Goal: Task Accomplishment & Management: Manage account settings

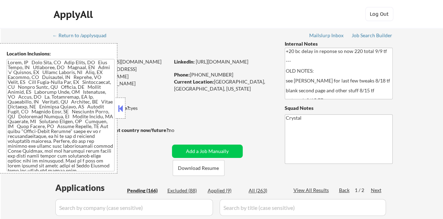
select select ""pending""
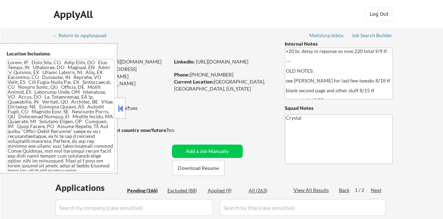
select select ""pending""
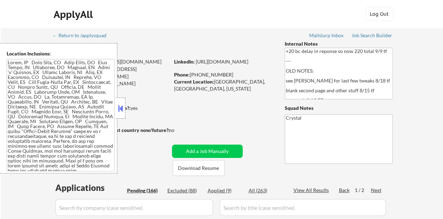
select select ""pending""
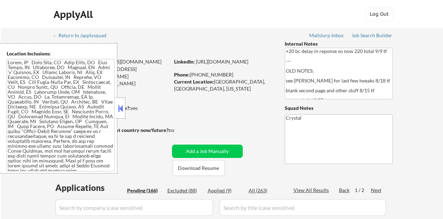
select select ""pending""
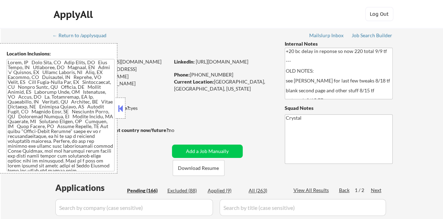
select select ""pending""
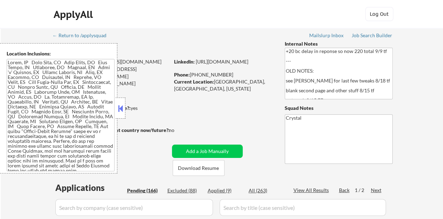
select select ""pending""
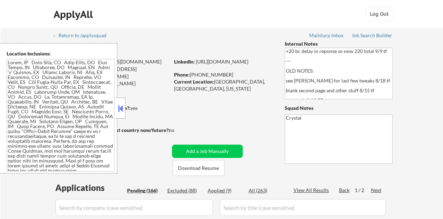
select select ""pending""
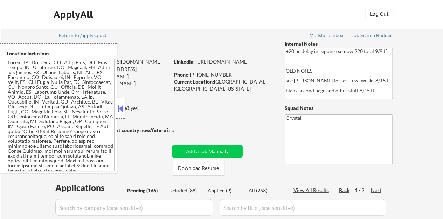
select select ""pending""
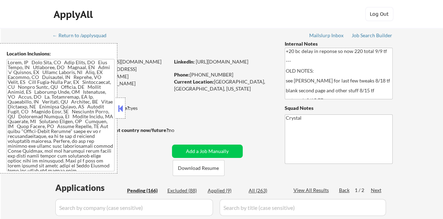
select select ""pending""
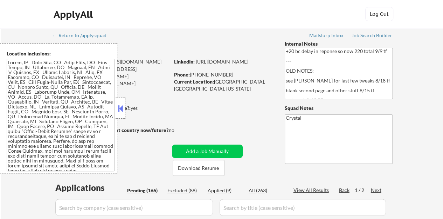
select select ""pending""
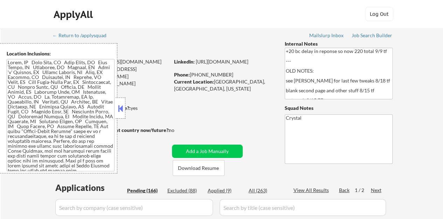
select select ""pending""
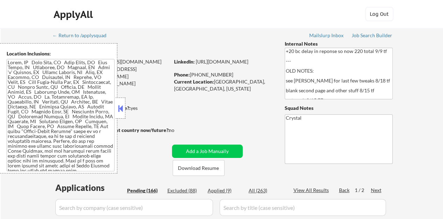
select select ""pending""
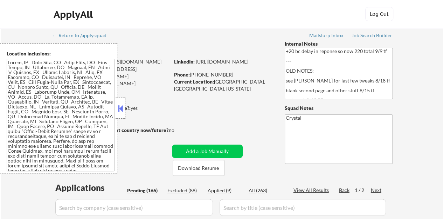
select select ""pending""
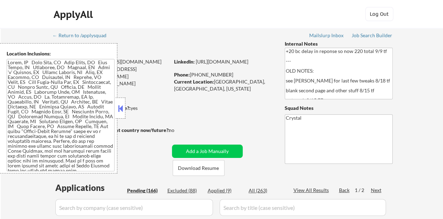
select select ""pending""
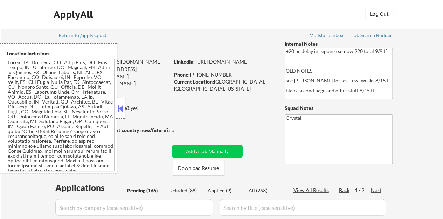
select select ""pending""
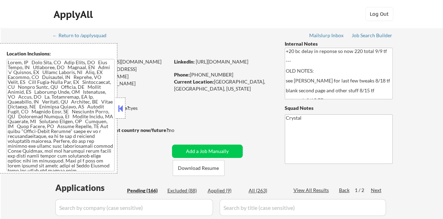
select select ""pending""
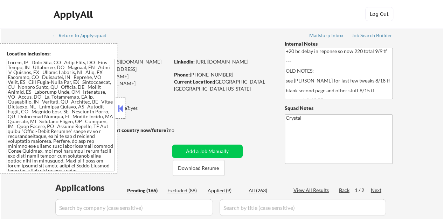
select select ""pending""
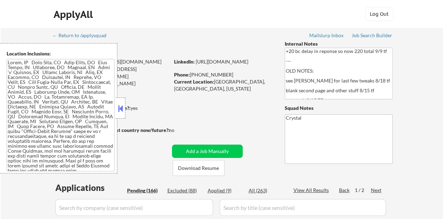
select select ""pending""
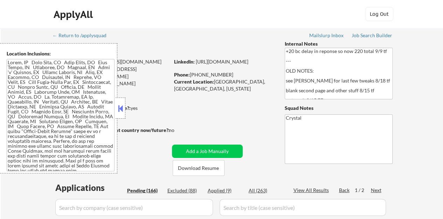
select select ""pending""
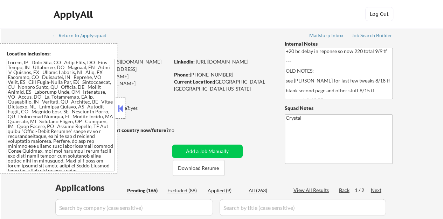
select select ""pending""
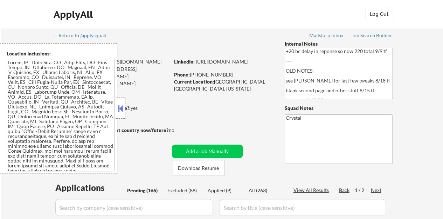
scroll to position [35, 0]
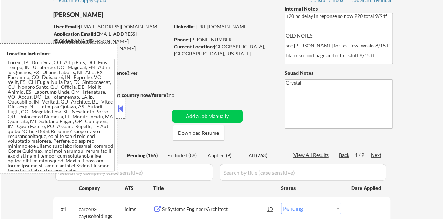
click at [117, 108] on button at bounding box center [121, 108] width 8 height 11
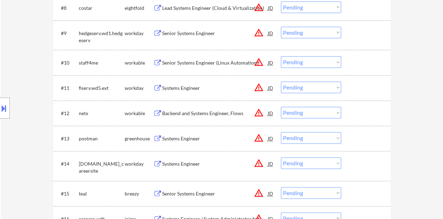
scroll to position [455, 0]
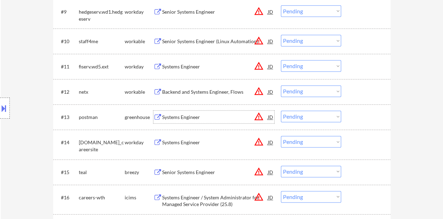
click at [167, 116] on div "Systems Engineer" at bounding box center [215, 116] width 106 height 7
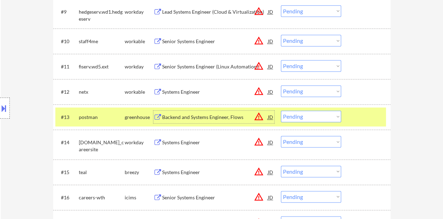
click at [315, 118] on select "Choose an option... Pending Applied Excluded (Questions) Excluded (Expired) Exc…" at bounding box center [311, 116] width 60 height 12
click at [281, 110] on select "Choose an option... Pending Applied Excluded (Questions) Excluded (Expired) Exc…" at bounding box center [311, 116] width 60 height 12
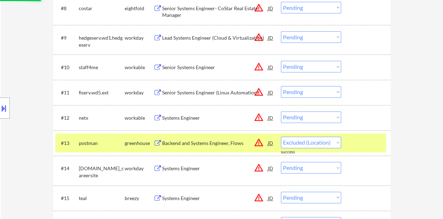
scroll to position [420, 0]
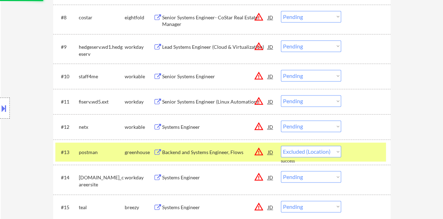
select select ""pending""
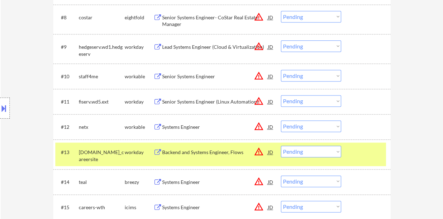
click at [369, 150] on div at bounding box center [366, 151] width 31 height 13
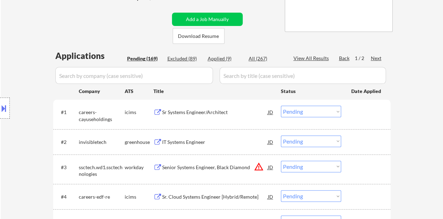
scroll to position [140, 0]
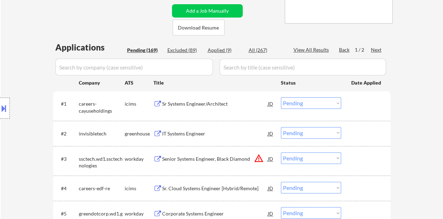
click at [178, 128] on div "IT Systems Engineer" at bounding box center [215, 133] width 106 height 13
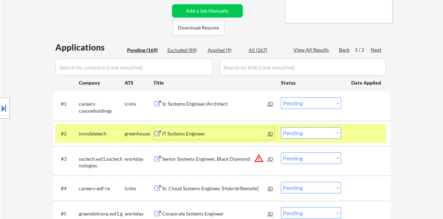
click at [309, 133] on select "Choose an option... Pending Applied Excluded (Questions) Excluded (Expired) Exc…" at bounding box center [311, 133] width 60 height 12
click at [281, 127] on select "Choose an option... Pending Applied Excluded (Questions) Excluded (Expired) Exc…" at bounding box center [311, 133] width 60 height 12
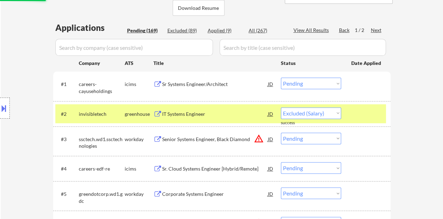
scroll to position [175, 0]
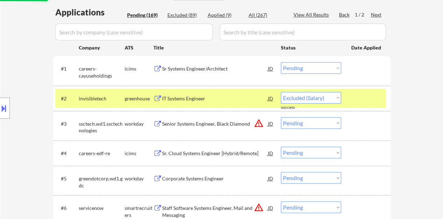
select select ""pending""
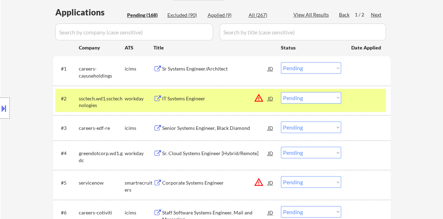
click at [361, 96] on div at bounding box center [366, 98] width 31 height 13
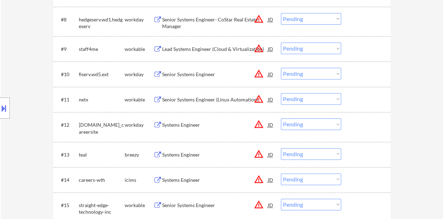
scroll to position [455, 0]
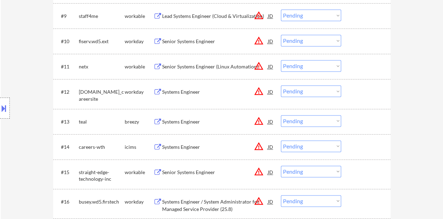
click at [193, 92] on div "Systems Engineer" at bounding box center [215, 91] width 106 height 7
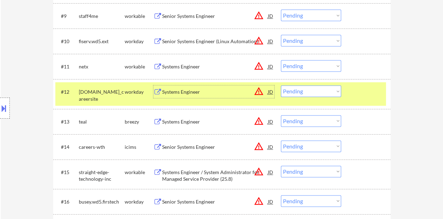
click at [315, 96] on select "Choose an option... Pending Applied Excluded (Questions) Excluded (Expired) Exc…" at bounding box center [311, 91] width 60 height 12
click at [281, 85] on select "Choose an option... Pending Applied Excluded (Questions) Excluded (Expired) Exc…" at bounding box center [311, 91] width 60 height 12
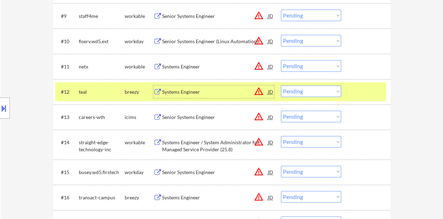
click at [193, 94] on div "Systems Engineer" at bounding box center [215, 91] width 106 height 7
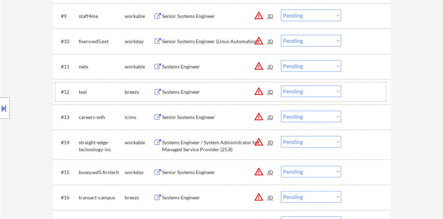
click at [359, 91] on div at bounding box center [366, 91] width 31 height 13
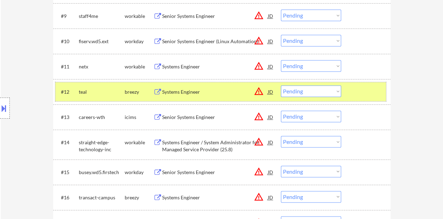
click at [287, 82] on div "#12 teal breezy Systems Engineer JD warning_amber Choose an option... Pending A…" at bounding box center [220, 91] width 331 height 19
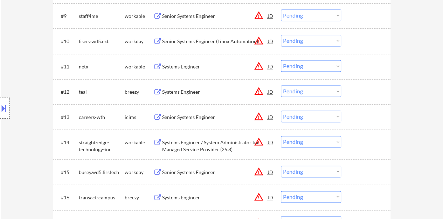
click at [291, 88] on select "Choose an option... Pending Applied Excluded (Questions) Excluded (Expired) Exc…" at bounding box center [311, 91] width 60 height 12
click at [281, 85] on select "Choose an option... Pending Applied Excluded (Questions) Excluded (Expired) Exc…" at bounding box center [311, 91] width 60 height 12
select select ""pending""
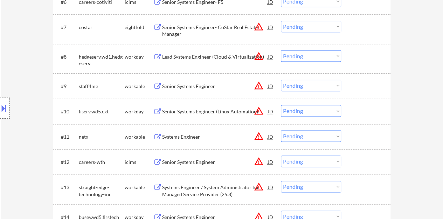
scroll to position [420, 0]
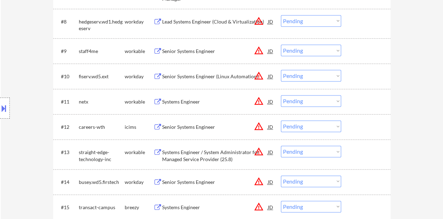
click at [185, 102] on div "Systems Engineer" at bounding box center [215, 101] width 106 height 7
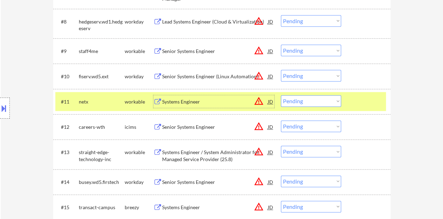
click at [315, 102] on select "Choose an option... Pending Applied Excluded (Questions) Excluded (Expired) Exc…" at bounding box center [311, 101] width 60 height 12
click at [281, 95] on select "Choose an option... Pending Applied Excluded (Questions) Excluded (Expired) Exc…" at bounding box center [311, 101] width 60 height 12
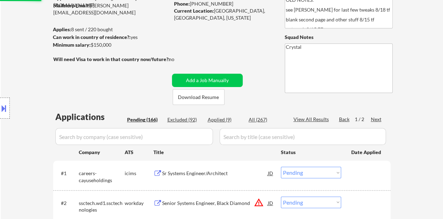
scroll to position [70, 0]
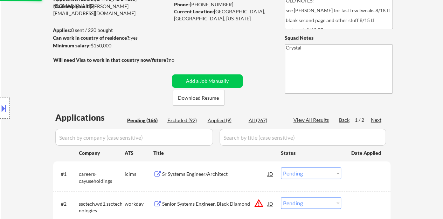
select select ""pending""
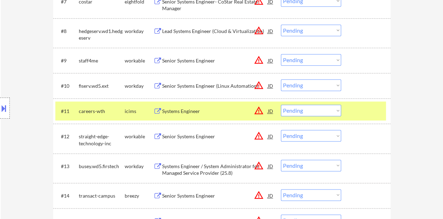
scroll to position [455, 0]
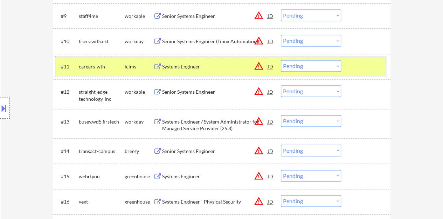
click at [367, 67] on div at bounding box center [366, 66] width 31 height 13
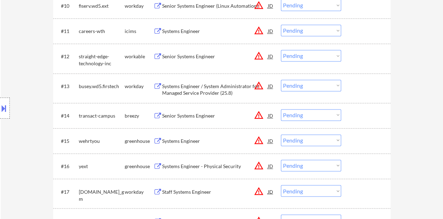
scroll to position [525, 0]
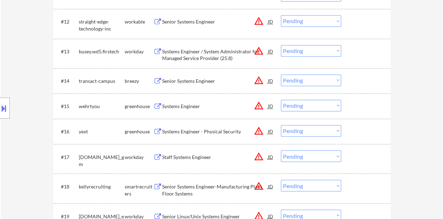
click at [188, 101] on div "Systems Engineer" at bounding box center [215, 105] width 106 height 13
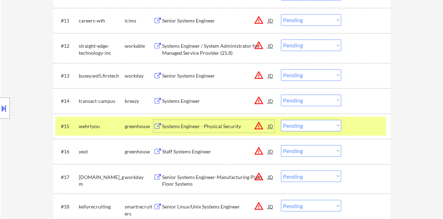
scroll to position [490, 0]
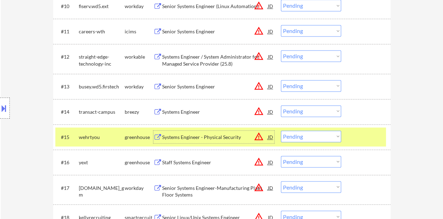
click at [298, 133] on select "Choose an option... Pending Applied Excluded (Questions) Excluded (Expired) Exc…" at bounding box center [311, 136] width 60 height 12
click at [281, 130] on select "Choose an option... Pending Applied Excluded (Questions) Excluded (Expired) Exc…" at bounding box center [311, 136] width 60 height 12
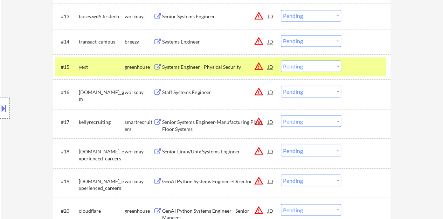
click at [357, 66] on div at bounding box center [366, 66] width 31 height 13
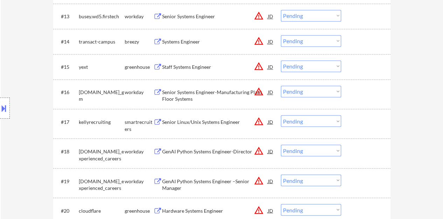
click at [184, 67] on div "Staff Systems Engineer" at bounding box center [215, 66] width 106 height 7
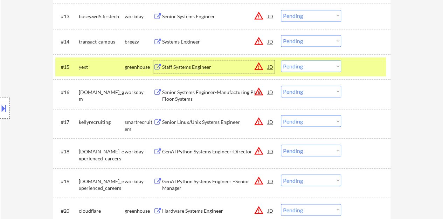
click at [0, 113] on button at bounding box center [4, 108] width 8 height 12
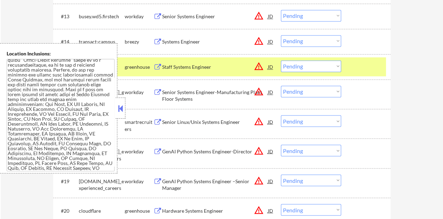
scroll to position [61, 0]
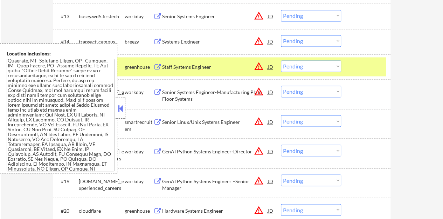
click at [124, 105] on button at bounding box center [121, 108] width 8 height 11
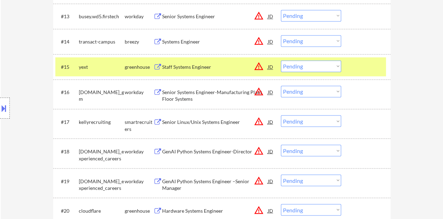
click at [4, 103] on button at bounding box center [4, 108] width 8 height 12
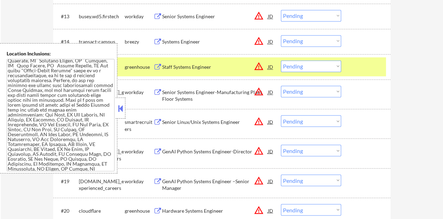
click at [122, 105] on button at bounding box center [121, 108] width 8 height 11
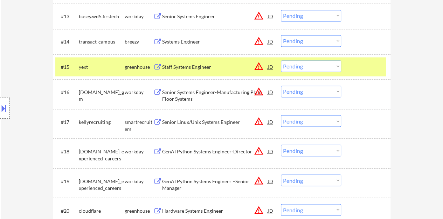
click at [310, 66] on select "Choose an option... Pending Applied Excluded (Questions) Excluded (Expired) Exc…" at bounding box center [311, 66] width 60 height 12
click at [281, 60] on select "Choose an option... Pending Applied Excluded (Questions) Excluded (Expired) Exc…" at bounding box center [311, 66] width 60 height 12
select select ""pending""
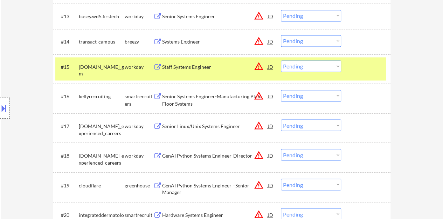
click at [1, 108] on button at bounding box center [4, 108] width 8 height 12
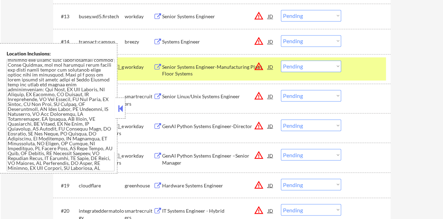
scroll to position [96, 0]
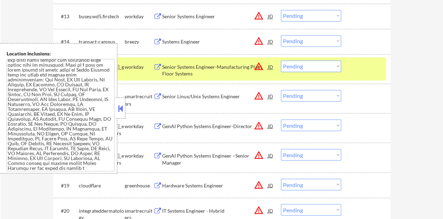
click at [123, 105] on button at bounding box center [121, 108] width 8 height 11
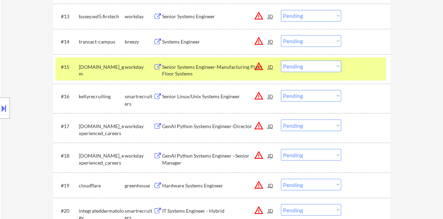
click at [352, 64] on div at bounding box center [366, 66] width 31 height 13
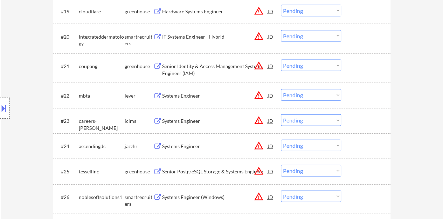
scroll to position [736, 0]
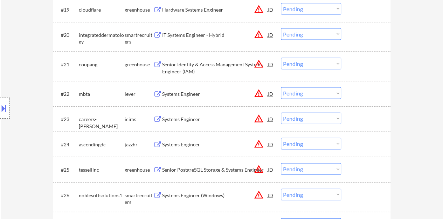
click at [164, 90] on div "Systems Engineer" at bounding box center [215, 93] width 106 height 13
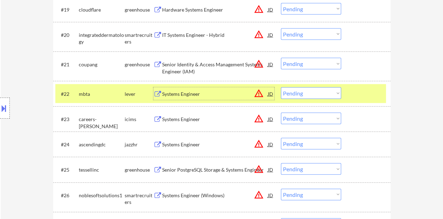
click at [315, 94] on select "Choose an option... Pending Applied Excluded (Questions) Excluded (Expired) Exc…" at bounding box center [311, 93] width 60 height 12
click at [281, 87] on select "Choose an option... Pending Applied Excluded (Questions) Excluded (Expired) Exc…" at bounding box center [311, 93] width 60 height 12
select select ""pending""
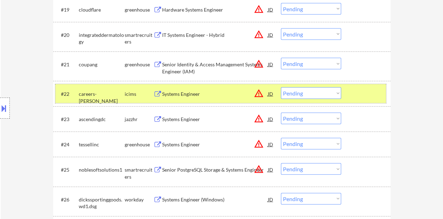
click at [358, 91] on div at bounding box center [366, 93] width 31 height 13
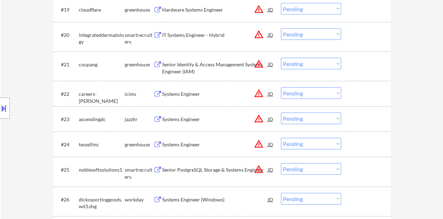
scroll to position [771, 0]
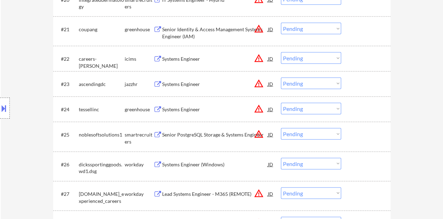
click at [175, 111] on div "Systems Engineer" at bounding box center [215, 109] width 106 height 7
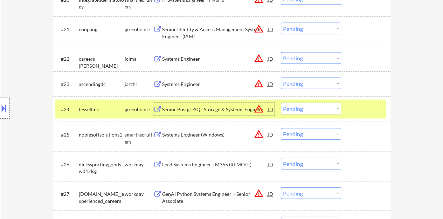
click at [313, 106] on select "Choose an option... Pending Applied Excluded (Questions) Excluded (Expired) Exc…" at bounding box center [311, 109] width 60 height 12
click at [281, 103] on select "Choose an option... Pending Applied Excluded (Questions) Excluded (Expired) Exc…" at bounding box center [311, 109] width 60 height 12
select select ""pending""
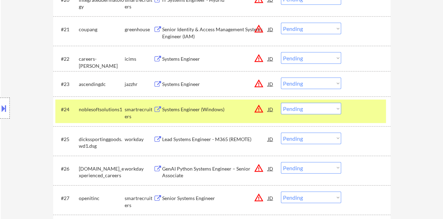
click at [353, 106] on div at bounding box center [366, 109] width 31 height 13
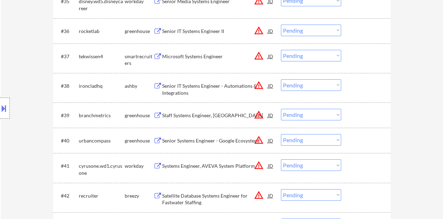
scroll to position [1226, 0]
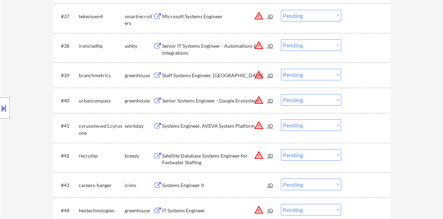
click at [270, 76] on div "JD" at bounding box center [270, 75] width 7 height 13
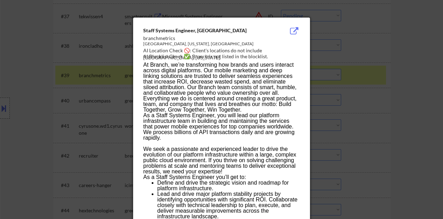
click at [99, 76] on div at bounding box center [221, 109] width 443 height 219
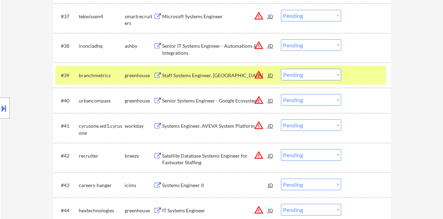
click at [1, 110] on button at bounding box center [4, 108] width 8 height 12
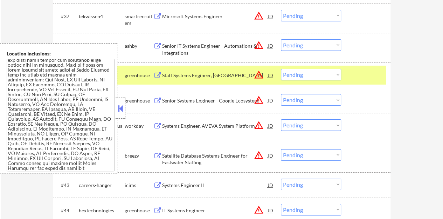
click at [123, 108] on button at bounding box center [121, 108] width 8 height 11
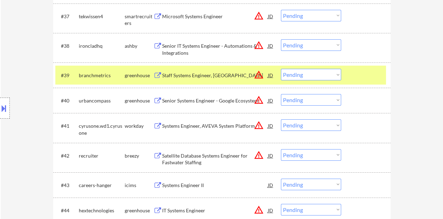
click at [215, 73] on div "Staff Systems Engineer, US" at bounding box center [215, 75] width 106 height 7
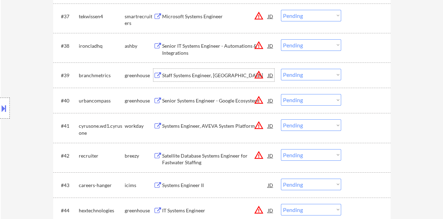
click at [355, 69] on div at bounding box center [366, 75] width 31 height 13
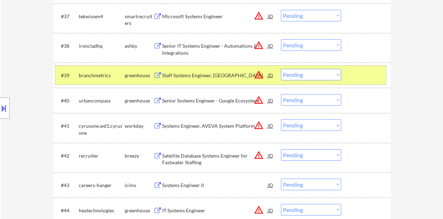
click at [296, 76] on select "Choose an option... Pending Applied Excluded (Questions) Excluded (Expired) Exc…" at bounding box center [311, 75] width 60 height 12
click at [281, 69] on select "Choose an option... Pending Applied Excluded (Questions) Excluded (Expired) Exc…" at bounding box center [311, 75] width 60 height 12
select select ""pending""
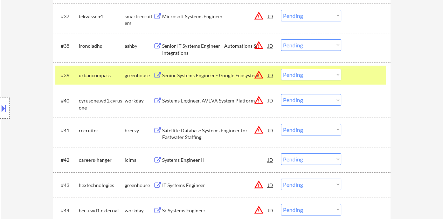
click at [372, 80] on div at bounding box center [366, 75] width 31 height 13
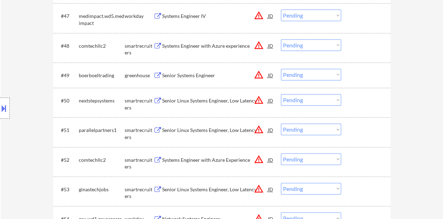
scroll to position [1506, 0]
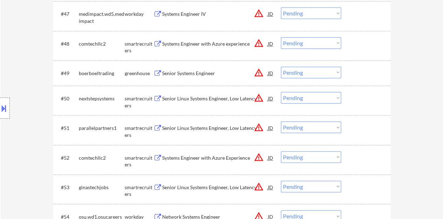
click at [270, 71] on div "JD" at bounding box center [270, 73] width 7 height 13
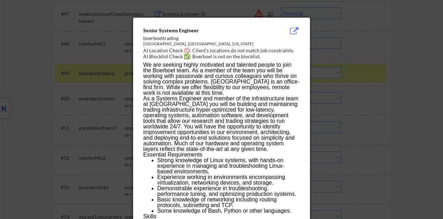
click at [86, 88] on div at bounding box center [221, 109] width 443 height 219
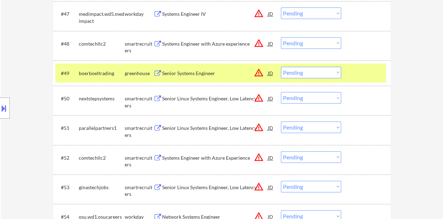
click at [0, 112] on button at bounding box center [4, 108] width 8 height 12
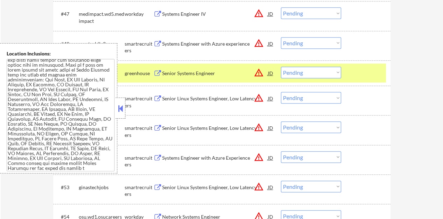
click at [122, 110] on button at bounding box center [121, 108] width 8 height 11
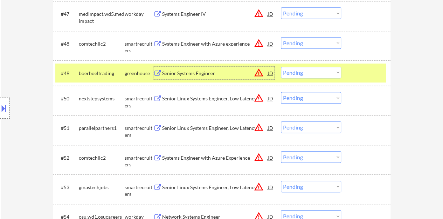
click at [204, 75] on div "Senior Systems Engineer" at bounding box center [215, 73] width 106 height 7
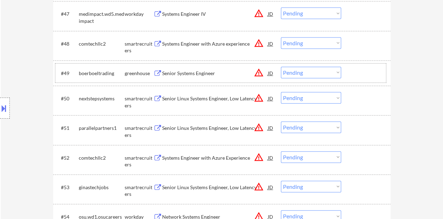
click at [372, 70] on div at bounding box center [366, 73] width 31 height 13
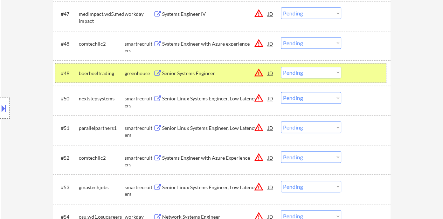
click at [312, 78] on div "#49 boerboeltrading greenhouse Senior Systems Engineer JD warning_amber Choose …" at bounding box center [220, 72] width 331 height 19
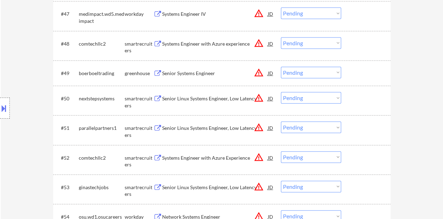
click at [309, 74] on select "Choose an option... Pending Applied Excluded (Questions) Excluded (Expired) Exc…" at bounding box center [311, 73] width 60 height 12
click at [281, 67] on select "Choose an option... Pending Applied Excluded (Questions) Excluded (Expired) Exc…" at bounding box center [311, 73] width 60 height 12
select select ""pending""
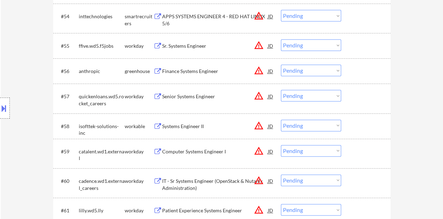
scroll to position [1716, 0]
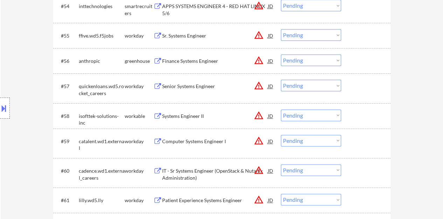
click at [271, 85] on div "JD" at bounding box center [270, 86] width 7 height 13
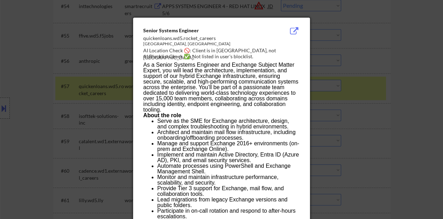
click at [88, 104] on div at bounding box center [221, 109] width 443 height 219
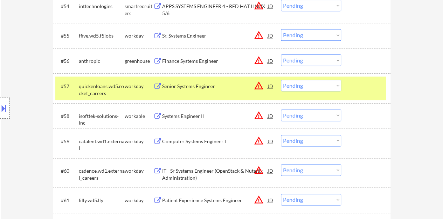
click at [184, 85] on div "Senior Systems Engineer" at bounding box center [215, 86] width 106 height 7
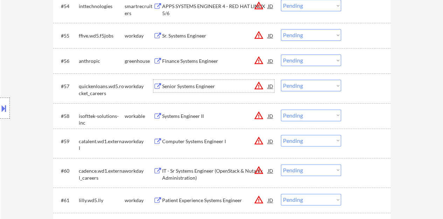
click at [364, 84] on div at bounding box center [366, 86] width 31 height 13
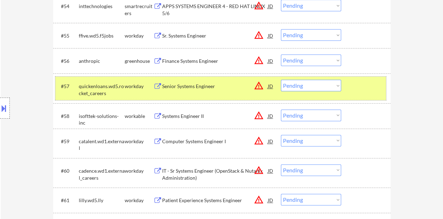
click at [2, 102] on button at bounding box center [4, 108] width 8 height 12
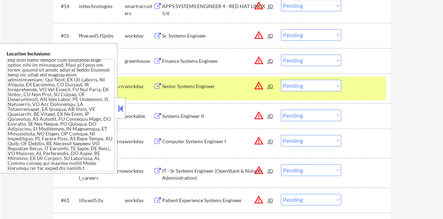
click at [120, 108] on button at bounding box center [121, 108] width 8 height 11
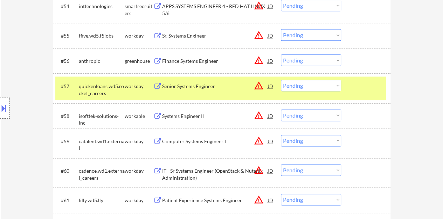
click at [303, 85] on select "Choose an option... Pending Applied Excluded (Questions) Excluded (Expired) Exc…" at bounding box center [311, 86] width 60 height 12
click at [281, 80] on select "Choose an option... Pending Applied Excluded (Questions) Excluded (Expired) Exc…" at bounding box center [311, 86] width 60 height 12
select select ""pending""
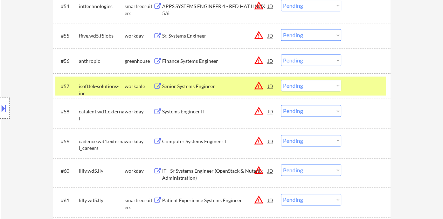
click at [365, 91] on div at bounding box center [366, 86] width 31 height 13
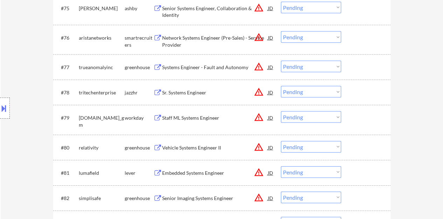
scroll to position [2312, 0]
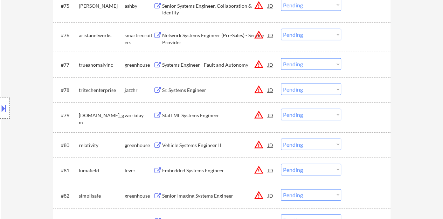
click at [270, 91] on div "JD" at bounding box center [270, 89] width 7 height 13
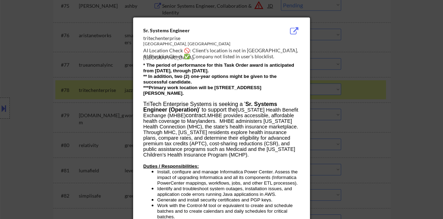
click at [65, 108] on div at bounding box center [221, 109] width 443 height 219
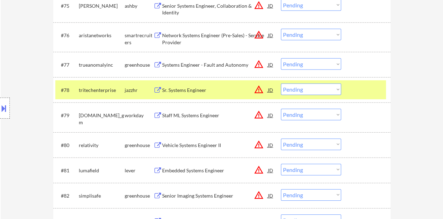
click at [2, 108] on button at bounding box center [4, 108] width 8 height 12
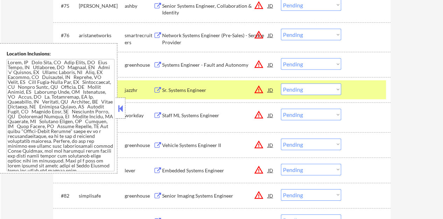
scroll to position [96, 0]
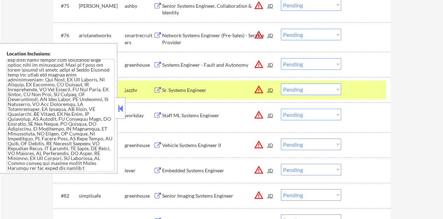
click at [122, 108] on button at bounding box center [121, 108] width 8 height 11
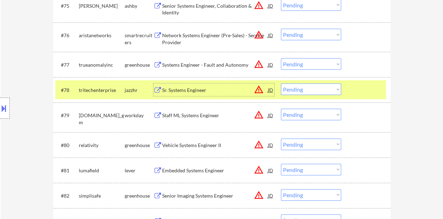
click at [193, 91] on div "Sr. Systems Engineer" at bounding box center [215, 90] width 106 height 7
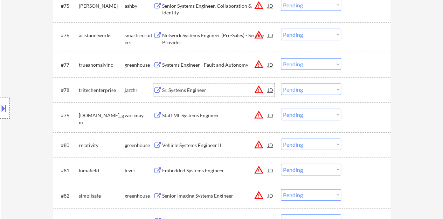
click at [354, 85] on div at bounding box center [366, 89] width 31 height 13
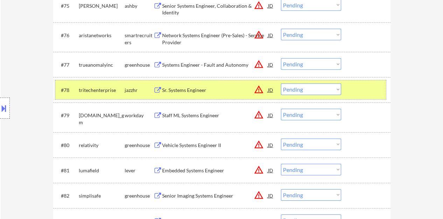
click at [309, 90] on select "Choose an option... Pending Applied Excluded (Questions) Excluded (Expired) Exc…" at bounding box center [311, 89] width 60 height 12
click at [281, 83] on select "Choose an option... Pending Applied Excluded (Questions) Excluded (Expired) Exc…" at bounding box center [311, 89] width 60 height 12
select select ""pending""
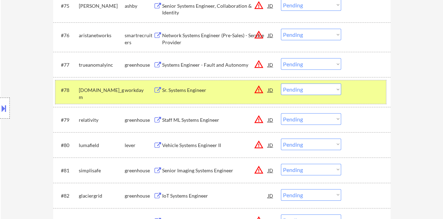
click at [359, 91] on div at bounding box center [366, 89] width 31 height 13
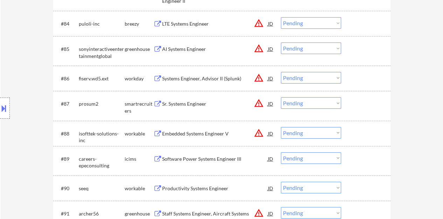
scroll to position [2557, 0]
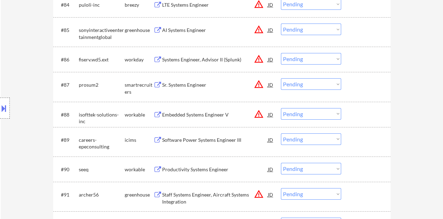
click at [273, 83] on div "JD" at bounding box center [270, 84] width 7 height 13
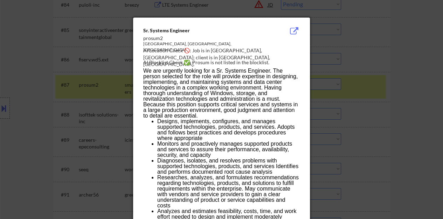
click at [73, 101] on div at bounding box center [221, 109] width 443 height 219
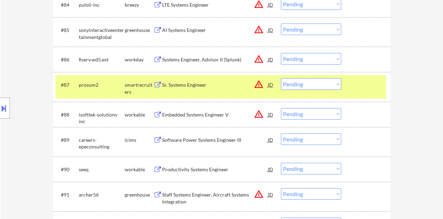
click at [0, 101] on div at bounding box center [5, 107] width 10 height 21
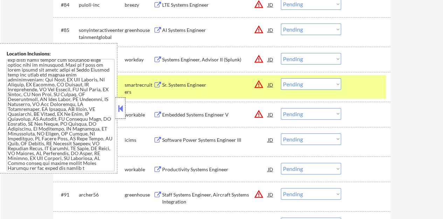
click at [121, 115] on div at bounding box center [121, 107] width 10 height 21
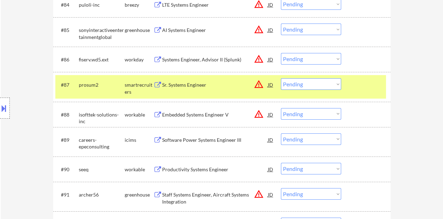
click at [176, 83] on div "Sr. Systems Engineer" at bounding box center [215, 84] width 106 height 7
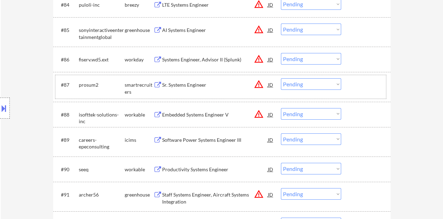
click at [354, 75] on div "#87 prosum2 smartrecruiters Sr. Systems Engineer JD warning_amber Choose an opt…" at bounding box center [220, 86] width 331 height 23
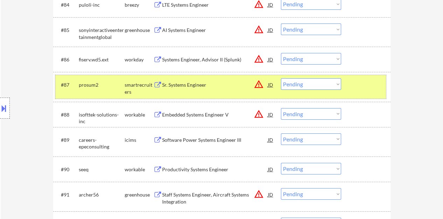
click at [297, 83] on select "Choose an option... Pending Applied Excluded (Questions) Excluded (Expired) Exc…" at bounding box center [311, 84] width 60 height 12
click at [281, 78] on select "Choose an option... Pending Applied Excluded (Questions) Excluded (Expired) Exc…" at bounding box center [311, 84] width 60 height 12
select select ""pending""
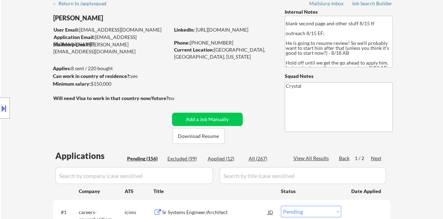
scroll to position [35, 0]
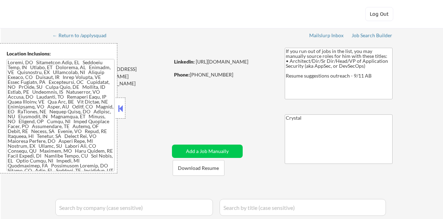
select select ""pending""
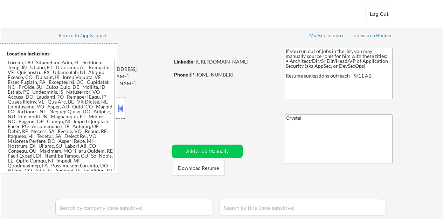
select select ""pending""
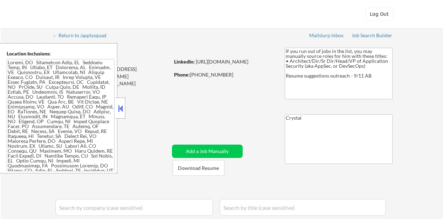
select select ""pending""
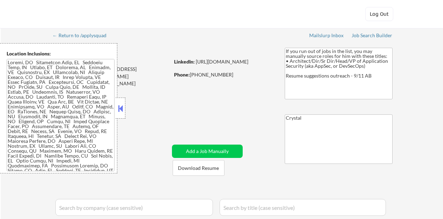
select select ""pending""
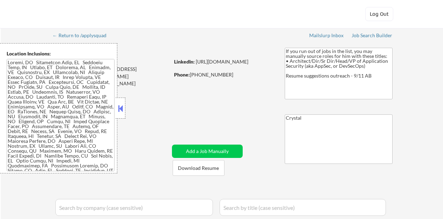
select select ""pending""
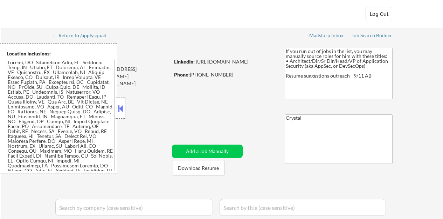
select select ""pending""
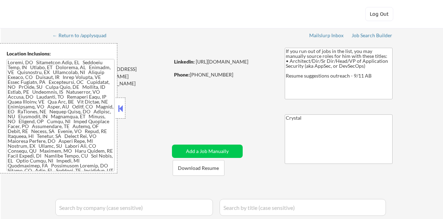
select select ""pending""
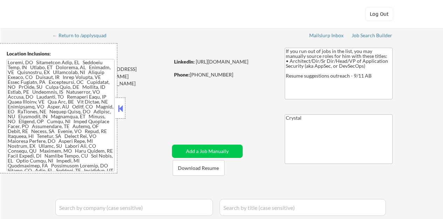
select select ""pending""
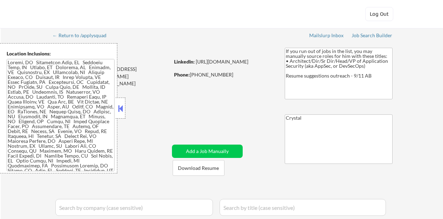
select select ""pending""
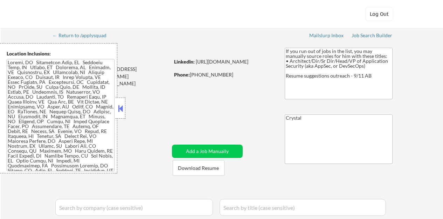
select select ""pending""
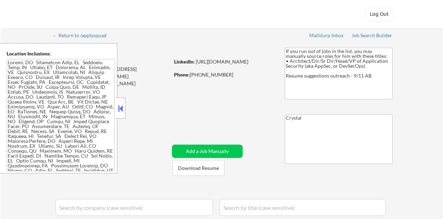
select select ""pending""
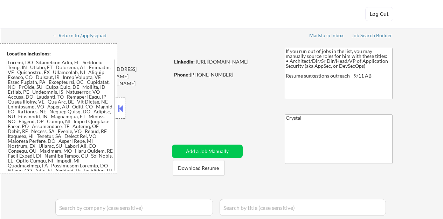
select select ""pending""
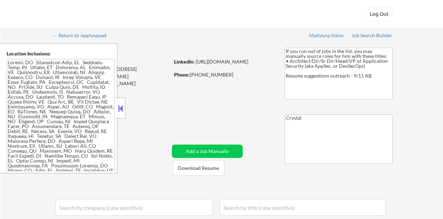
select select ""pending""
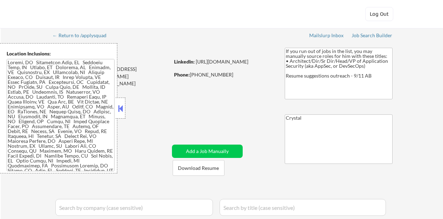
select select ""pending""
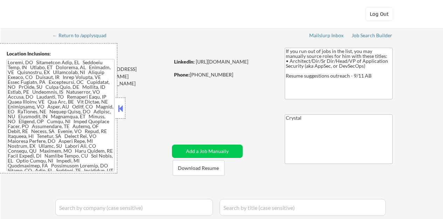
select select ""pending""
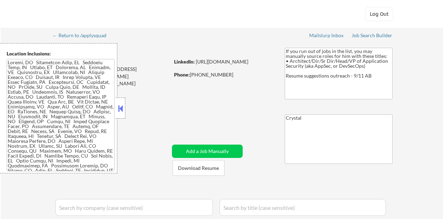
select select ""pending""
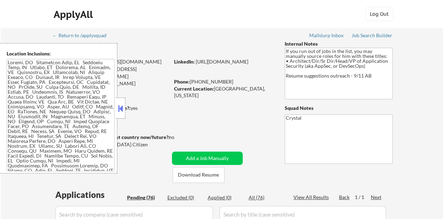
click at [122, 102] on div at bounding box center [121, 107] width 10 height 21
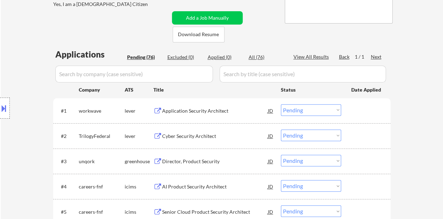
scroll to position [175, 0]
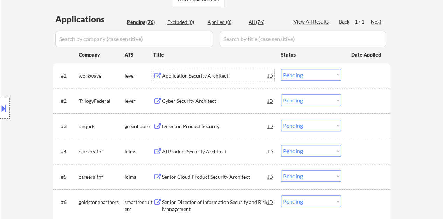
click at [179, 76] on div "Application Security Architect" at bounding box center [215, 75] width 106 height 7
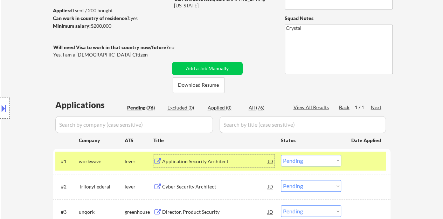
scroll to position [105, 0]
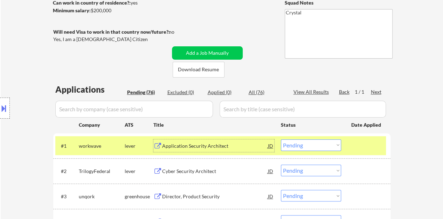
click at [310, 140] on select "Choose an option... Pending Applied Excluded (Questions) Excluded (Expired) Exc…" at bounding box center [311, 145] width 60 height 12
click at [281, 139] on select "Choose an option... Pending Applied Excluded (Questions) Excluded (Expired) Exc…" at bounding box center [311, 145] width 60 height 12
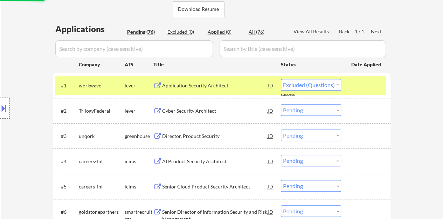
scroll to position [175, 0]
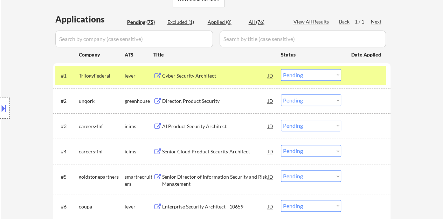
click at [209, 75] on div "Cyber Security Architect" at bounding box center [215, 75] width 106 height 7
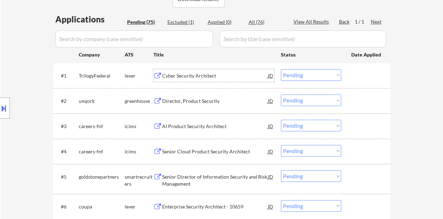
click at [351, 85] on div "#1 TrilogyFederal lever Cyber Security Architect JD Choose an option... Pending…" at bounding box center [221, 75] width 337 height 25
click at [353, 75] on div at bounding box center [366, 75] width 31 height 13
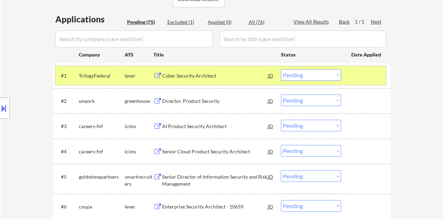
click at [324, 73] on select "Choose an option... Pending Applied Excluded (Questions) Excluded (Expired) Exc…" at bounding box center [311, 75] width 60 height 12
click at [281, 69] on select "Choose an option... Pending Applied Excluded (Questions) Excluded (Expired) Exc…" at bounding box center [311, 75] width 60 height 12
select select ""pending""
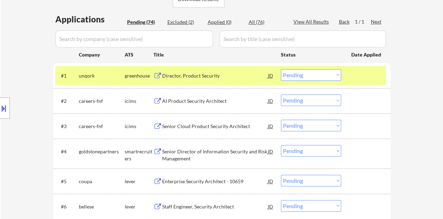
click at [352, 71] on div at bounding box center [366, 75] width 31 height 13
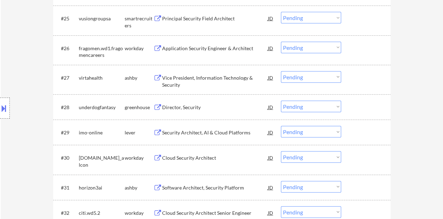
scroll to position [876, 0]
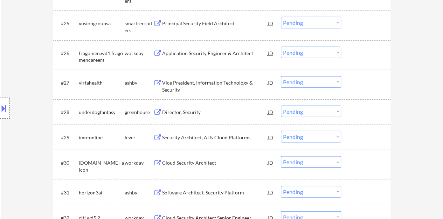
click at [177, 112] on div "Director, Security" at bounding box center [215, 112] width 106 height 7
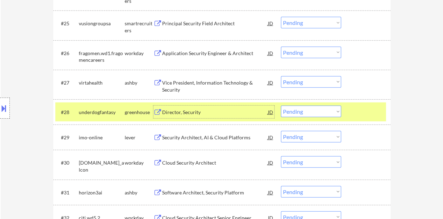
click at [294, 110] on select "Choose an option... Pending Applied Excluded (Questions) Excluded (Expired) Exc…" at bounding box center [311, 111] width 60 height 12
click at [281, 105] on select "Choose an option... Pending Applied Excluded (Questions) Excluded (Expired) Exc…" at bounding box center [311, 111] width 60 height 12
select select ""pending""
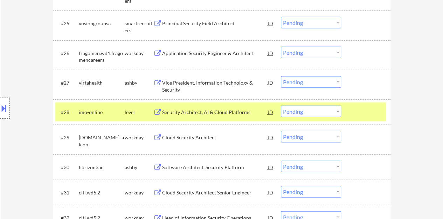
click at [374, 114] on div at bounding box center [366, 111] width 31 height 13
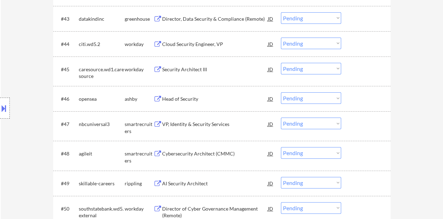
scroll to position [1401, 0]
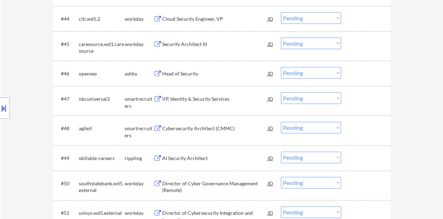
click at [185, 76] on div "Head of Security" at bounding box center [215, 73] width 106 height 7
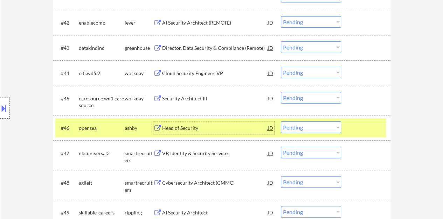
scroll to position [1385, 0]
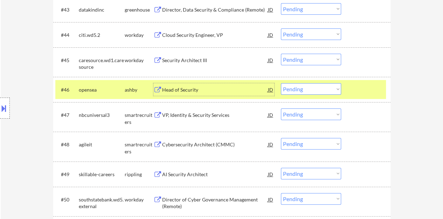
click at [352, 93] on div at bounding box center [366, 89] width 31 height 13
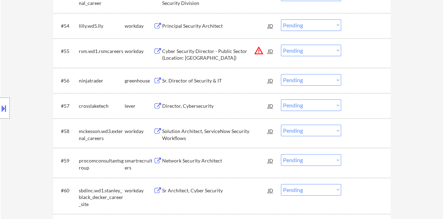
scroll to position [1700, 0]
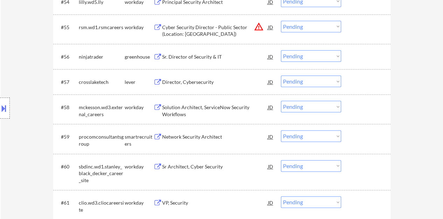
click at [198, 80] on div "Director, Cybersecurity" at bounding box center [215, 81] width 106 height 7
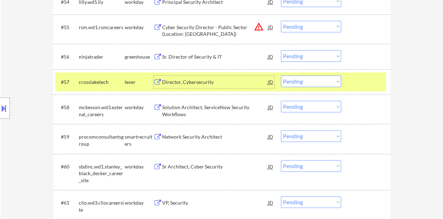
click at [298, 79] on select "Choose an option... Pending Applied Excluded (Questions) Excluded (Expired) Exc…" at bounding box center [311, 81] width 60 height 12
click at [281, 75] on select "Choose an option... Pending Applied Excluded (Questions) Excluded (Expired) Exc…" at bounding box center [311, 81] width 60 height 12
select select ""pending""
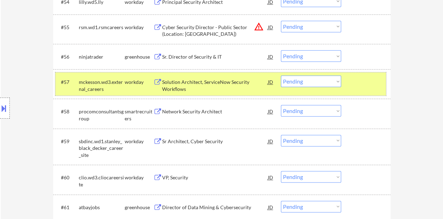
click at [367, 88] on div "#57 mckesson.wd3.external_careers workday Solution Architect, ServiceNow Securi…" at bounding box center [220, 83] width 331 height 23
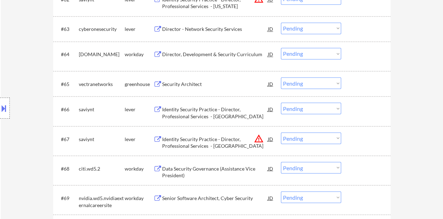
scroll to position [1945, 0]
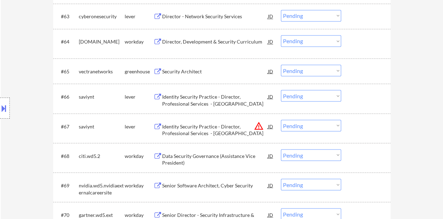
click at [167, 75] on div "Security Architect" at bounding box center [215, 70] width 106 height 13
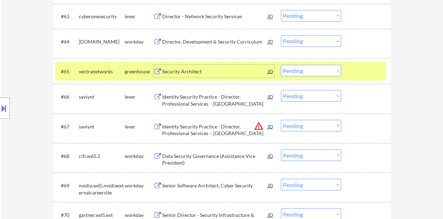
click at [302, 68] on select "Choose an option... Pending Applied Excluded (Questions) Excluded (Expired) Exc…" at bounding box center [311, 70] width 60 height 12
click at [281, 64] on select "Choose an option... Pending Applied Excluded (Questions) Excluded (Expired) Exc…" at bounding box center [311, 70] width 60 height 12
select select ""pending""
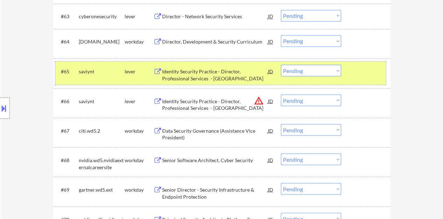
click at [373, 74] on div at bounding box center [366, 70] width 31 height 13
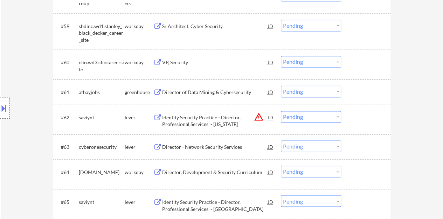
scroll to position [1805, 0]
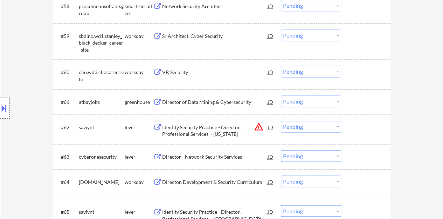
click at [176, 74] on div "VP, Security" at bounding box center [215, 72] width 106 height 7
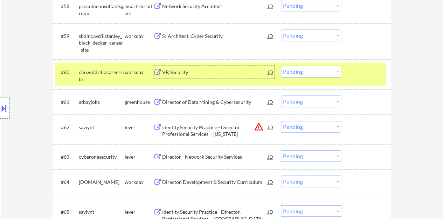
click at [311, 75] on select "Choose an option... Pending Applied Excluded (Questions) Excluded (Expired) Exc…" at bounding box center [311, 72] width 60 height 12
click at [281, 66] on select "Choose an option... Pending Applied Excluded (Questions) Excluded (Expired) Exc…" at bounding box center [311, 72] width 60 height 12
select select ""pending""
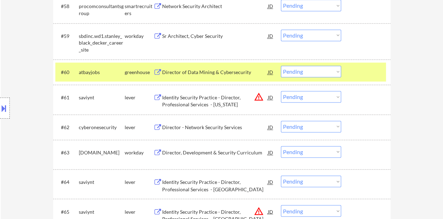
click at [378, 82] on div "#60 atbayjobs greenhouse Director of Data Mining & Cybersecurity JD Choose an o…" at bounding box center [221, 71] width 337 height 25
click at [364, 67] on div at bounding box center [366, 72] width 31 height 13
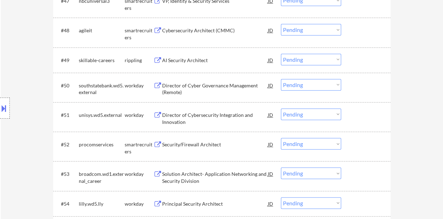
scroll to position [1490, 0]
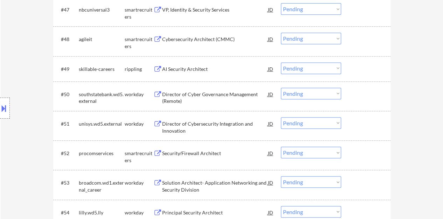
click at [188, 67] on div "AI Security Architect" at bounding box center [215, 69] width 106 height 7
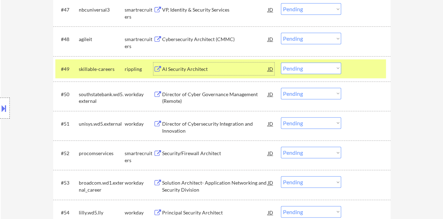
click at [300, 68] on select "Choose an option... Pending Applied Excluded (Questions) Excluded (Expired) Exc…" at bounding box center [311, 68] width 60 height 12
click at [281, 62] on select "Choose an option... Pending Applied Excluded (Questions) Excluded (Expired) Exc…" at bounding box center [311, 68] width 60 height 12
select select ""pending""
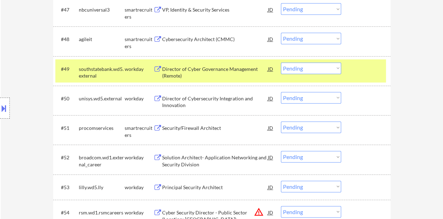
click at [353, 77] on div "#49 southstatebank.wd5.external workday Director of Cyber Governance Management…" at bounding box center [220, 70] width 331 height 23
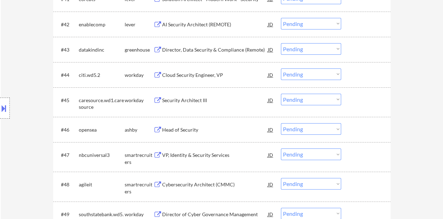
scroll to position [1350, 0]
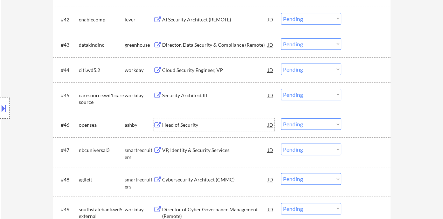
drag, startPoint x: 185, startPoint y: 124, endPoint x: 191, endPoint y: 117, distance: 9.3
click at [185, 124] on div "Head of Security" at bounding box center [215, 124] width 106 height 7
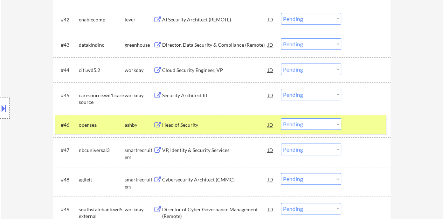
click at [365, 127] on div at bounding box center [366, 124] width 31 height 13
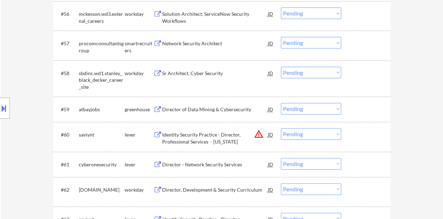
scroll to position [1735, 0]
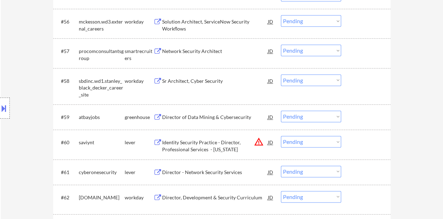
click at [210, 80] on div "Sr Architect, Cyber Security" at bounding box center [215, 80] width 106 height 7
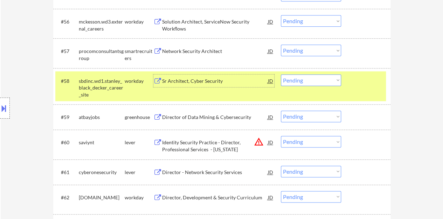
click at [306, 81] on select "Choose an option... Pending Applied Excluded (Questions) Excluded (Expired) Exc…" at bounding box center [311, 80] width 60 height 12
click at [281, 74] on select "Choose an option... Pending Applied Excluded (Questions) Excluded (Expired) Exc…" at bounding box center [311, 80] width 60 height 12
select select ""pending""
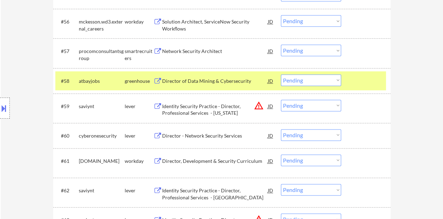
click at [369, 82] on div at bounding box center [366, 80] width 31 height 13
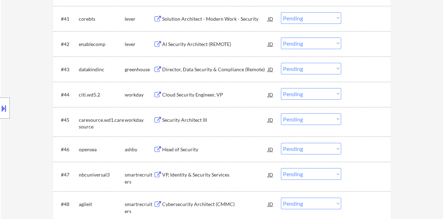
scroll to position [1315, 0]
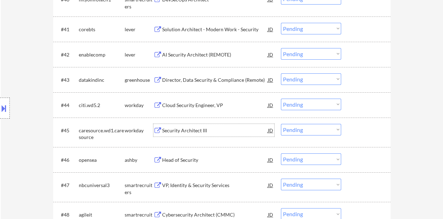
click at [195, 131] on div "Security Architect III" at bounding box center [215, 130] width 106 height 7
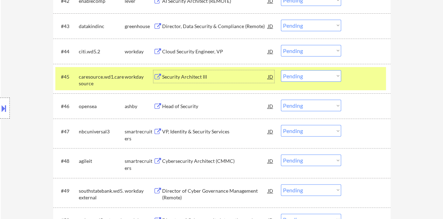
scroll to position [1374, 0]
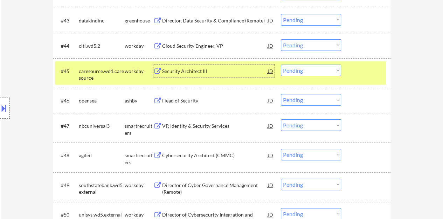
click at [301, 70] on select "Choose an option... Pending Applied Excluded (Questions) Excluded (Expired) Exc…" at bounding box center [311, 70] width 60 height 12
click at [281, 64] on select "Choose an option... Pending Applied Excluded (Questions) Excluded (Expired) Exc…" at bounding box center [311, 70] width 60 height 12
select select ""pending""
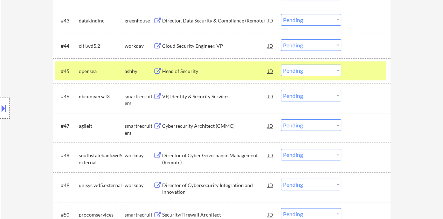
click at [361, 75] on div at bounding box center [366, 70] width 31 height 13
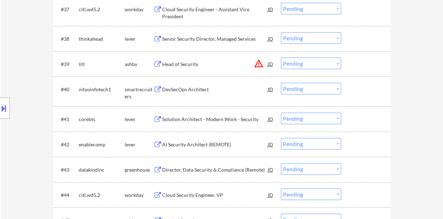
scroll to position [1234, 0]
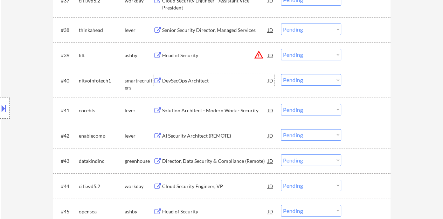
click at [184, 79] on div "DevSecOps Architect" at bounding box center [215, 80] width 106 height 7
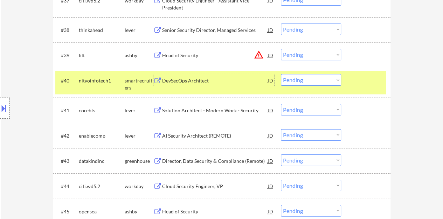
click at [303, 79] on select "Choose an option... Pending Applied Excluded (Questions) Excluded (Expired) Exc…" at bounding box center [311, 80] width 60 height 12
click at [281, 74] on select "Choose an option... Pending Applied Excluded (Questions) Excluded (Expired) Exc…" at bounding box center [311, 80] width 60 height 12
select select ""pending""
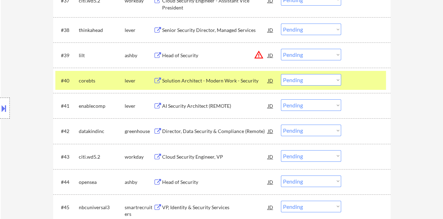
click at [356, 88] on div "#40 corebts lever Solution Architect - Modern Work - Security JD warning_amber …" at bounding box center [220, 80] width 331 height 19
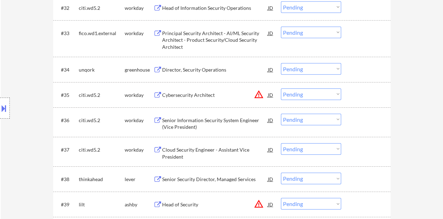
scroll to position [1094, 0]
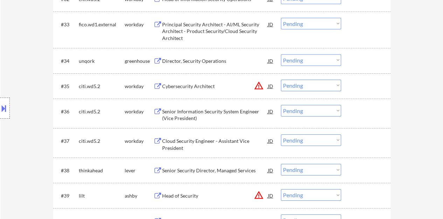
click at [201, 60] on div "Director, Security Operations" at bounding box center [215, 60] width 106 height 7
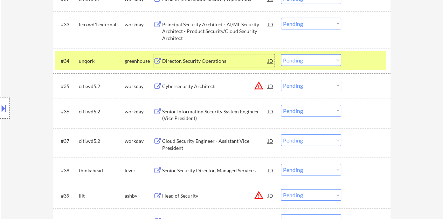
click at [304, 58] on select "Choose an option... Pending Applied Excluded (Questions) Excluded (Expired) Exc…" at bounding box center [311, 60] width 60 height 12
click at [281, 54] on select "Choose an option... Pending Applied Excluded (Questions) Excluded (Expired) Exc…" at bounding box center [311, 60] width 60 height 12
select select ""pending""
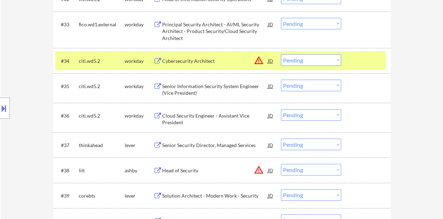
click at [356, 61] on div at bounding box center [366, 60] width 31 height 13
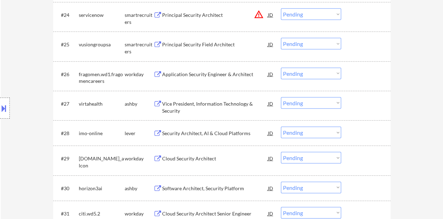
scroll to position [849, 0]
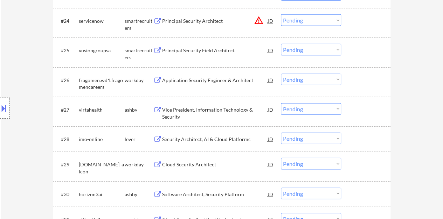
click at [171, 79] on div "Application Security Engineer & Architect" at bounding box center [215, 80] width 106 height 7
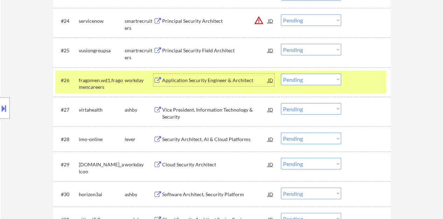
click at [297, 77] on select "Choose an option... Pending Applied Excluded (Questions) Excluded (Expired) Exc…" at bounding box center [311, 80] width 60 height 12
click at [281, 74] on select "Choose an option... Pending Applied Excluded (Questions) Excluded (Expired) Exc…" at bounding box center [311, 80] width 60 height 12
select select ""pending""
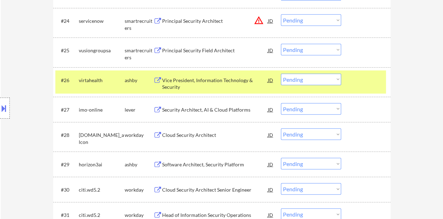
click at [354, 82] on div at bounding box center [366, 80] width 31 height 13
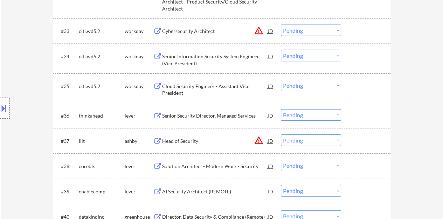
scroll to position [1129, 0]
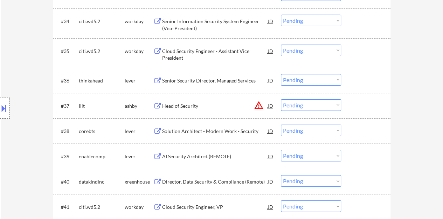
click at [203, 81] on div "Senior Security Director, Managed Services" at bounding box center [215, 80] width 106 height 7
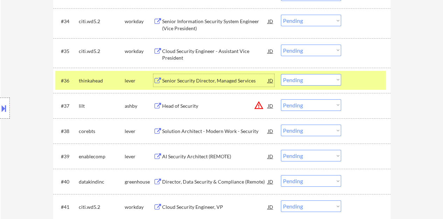
click at [0, 106] on button at bounding box center [4, 108] width 8 height 12
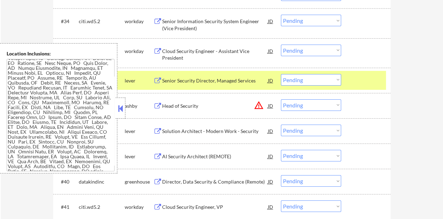
scroll to position [169, 0]
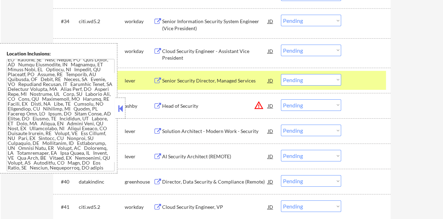
click at [123, 111] on button at bounding box center [121, 108] width 8 height 11
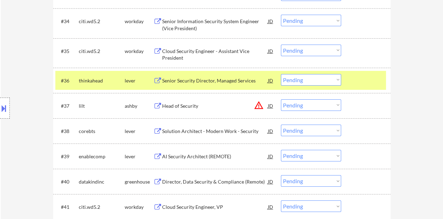
click at [329, 83] on select "Choose an option... Pending Applied Excluded (Questions) Excluded (Expired) Exc…" at bounding box center [311, 80] width 60 height 12
click at [281, 74] on select "Choose an option... Pending Applied Excluded (Questions) Excluded (Expired) Exc…" at bounding box center [311, 80] width 60 height 12
select select ""pending""
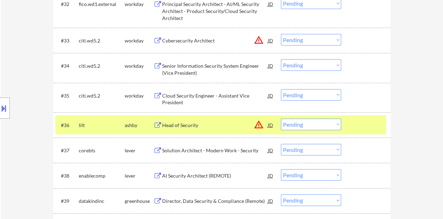
scroll to position [1129, 0]
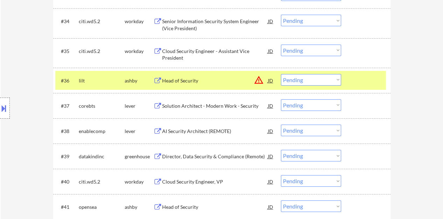
click at [367, 87] on div "#36 lilt [PERSON_NAME] Head of Security JD warning_amber Choose an option... Pe…" at bounding box center [220, 80] width 331 height 19
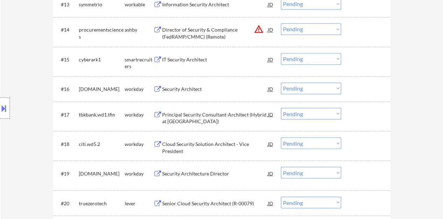
scroll to position [569, 0]
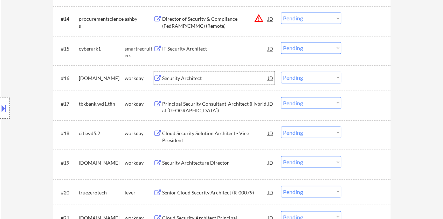
click at [195, 76] on div "Security Architect" at bounding box center [215, 78] width 106 height 7
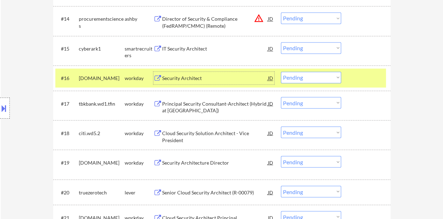
click at [7, 107] on button at bounding box center [4, 108] width 8 height 12
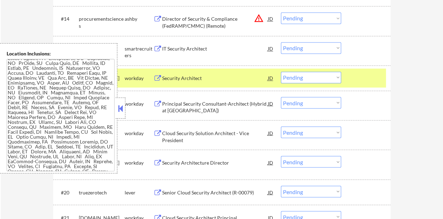
scroll to position [0, 0]
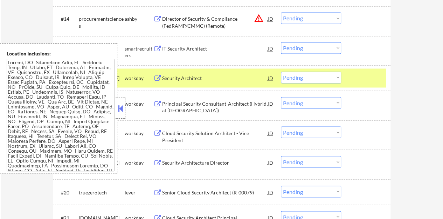
click at [118, 104] on button at bounding box center [121, 108] width 8 height 11
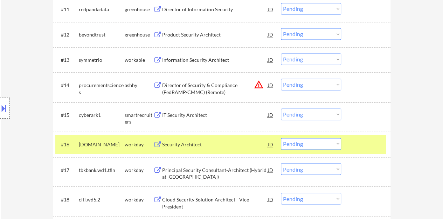
scroll to position [533, 0]
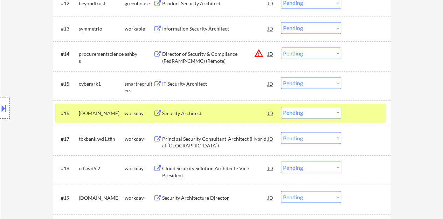
click at [294, 109] on select "Choose an option... Pending Applied Excluded (Questions) Excluded (Expired) Exc…" at bounding box center [311, 112] width 60 height 12
click at [281, 106] on select "Choose an option... Pending Applied Excluded (Questions) Excluded (Expired) Exc…" at bounding box center [311, 112] width 60 height 12
select select ""pending""
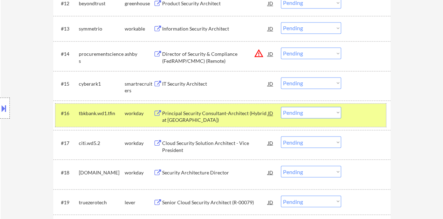
click at [372, 113] on div at bounding box center [366, 112] width 31 height 13
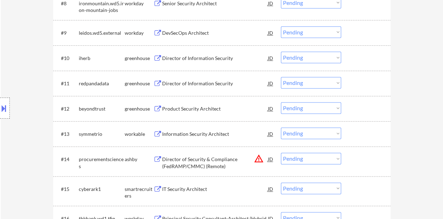
scroll to position [393, 0]
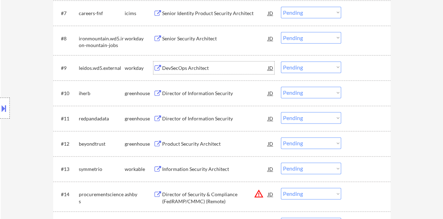
click at [186, 65] on div "DevSecOps Architect" at bounding box center [215, 67] width 106 height 7
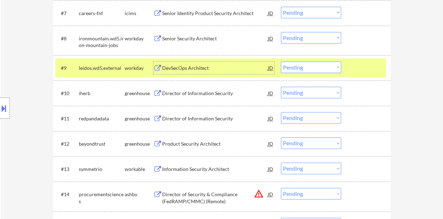
click at [292, 66] on select "Choose an option... Pending Applied Excluded (Questions) Excluded (Expired) Exc…" at bounding box center [311, 67] width 60 height 12
click at [281, 61] on select "Choose an option... Pending Applied Excluded (Questions) Excluded (Expired) Exc…" at bounding box center [311, 67] width 60 height 12
select select ""pending""
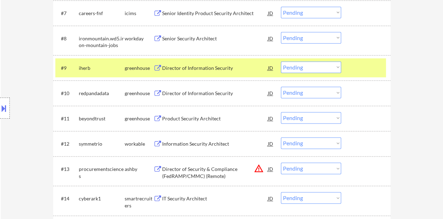
click at [371, 67] on div at bounding box center [366, 67] width 31 height 13
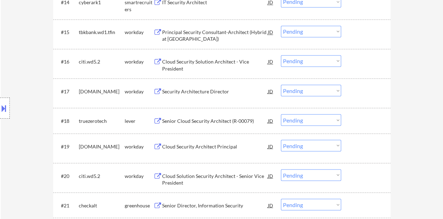
scroll to position [604, 0]
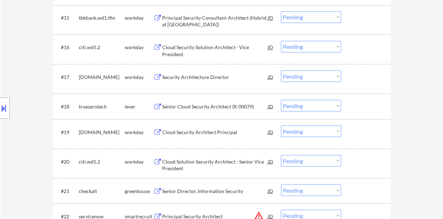
click at [200, 80] on div "Security Architecture Director" at bounding box center [215, 76] width 106 height 13
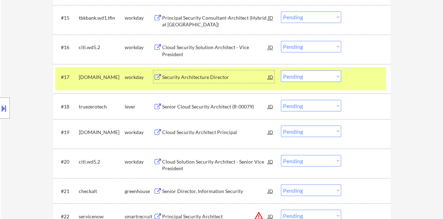
click at [301, 77] on select "Choose an option... Pending Applied Excluded (Questions) Excluded (Expired) Exc…" at bounding box center [311, 76] width 60 height 12
click at [281, 70] on select "Choose an option... Pending Applied Excluded (Questions) Excluded (Expired) Exc…" at bounding box center [311, 76] width 60 height 12
select select ""pending""
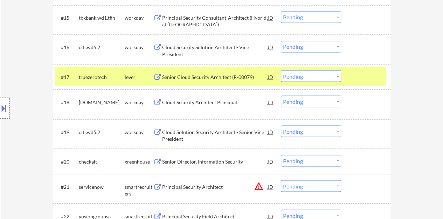
click at [361, 80] on div at bounding box center [366, 76] width 31 height 13
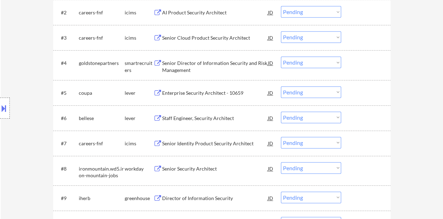
scroll to position [253, 0]
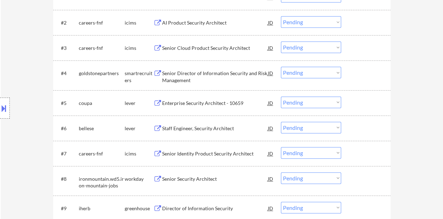
click at [225, 99] on div "Enterprise Security Architect - 10659" at bounding box center [215, 102] width 106 height 7
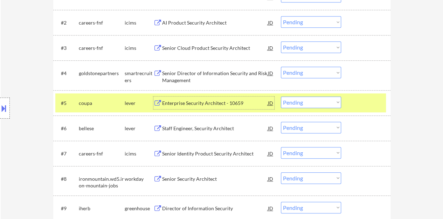
click at [297, 102] on select "Choose an option... Pending Applied Excluded (Questions) Excluded (Expired) Exc…" at bounding box center [311, 102] width 60 height 12
click at [281, 96] on select "Choose an option... Pending Applied Excluded (Questions) Excluded (Expired) Exc…" at bounding box center [311, 102] width 60 height 12
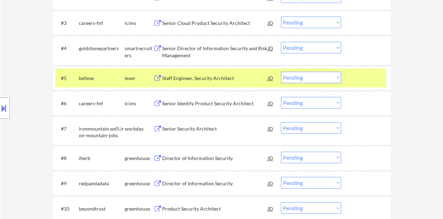
scroll to position [288, 0]
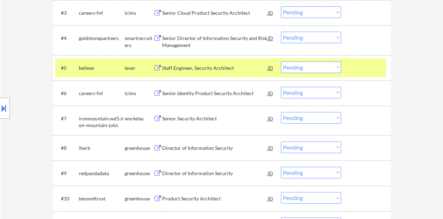
click at [219, 69] on div "Staff Engineer, Security Architect" at bounding box center [215, 67] width 106 height 7
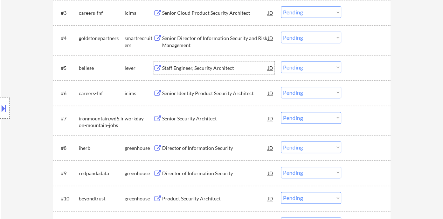
click at [369, 67] on div at bounding box center [366, 67] width 31 height 13
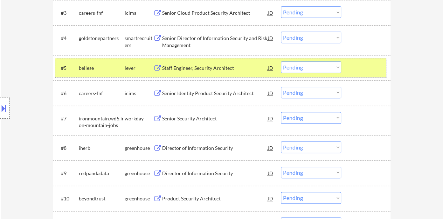
drag, startPoint x: 340, startPoint y: 67, endPoint x: 333, endPoint y: 71, distance: 7.8
click at [339, 66] on select "Choose an option... Pending Applied Excluded (Questions) Excluded (Expired) Exc…" at bounding box center [311, 67] width 60 height 12
click at [281, 61] on select "Choose an option... Pending Applied Excluded (Questions) Excluded (Expired) Exc…" at bounding box center [311, 67] width 60 height 12
select select ""pending""
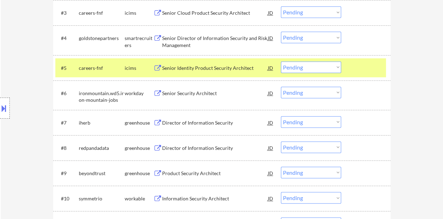
click at [388, 77] on div "#5 careers-fnf icims Senior Identity Product Security Architect JD Choose an op…" at bounding box center [221, 67] width 337 height 25
click at [373, 71] on div at bounding box center [366, 67] width 31 height 13
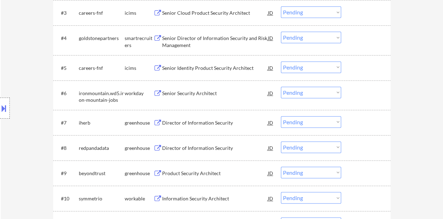
click at [198, 90] on div "Senior Security Architect" at bounding box center [215, 93] width 106 height 7
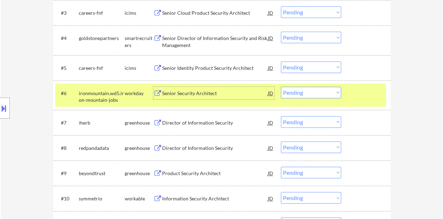
click at [364, 100] on div "#6 ironmountain.wd5.iron-mountain-jobs workday Senior Security Architect JD Cho…" at bounding box center [220, 94] width 331 height 23
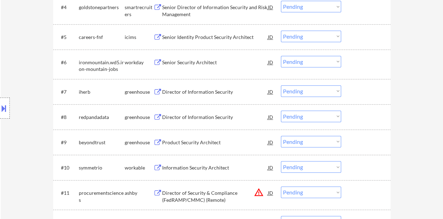
scroll to position [323, 0]
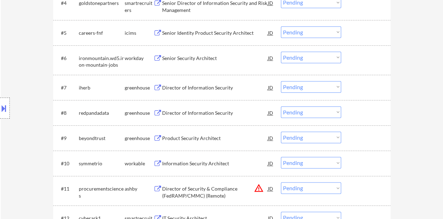
click at [181, 83] on div "#7 iherb greenhouse Director of Information Security JD Choose an option... Pen…" at bounding box center [220, 87] width 331 height 19
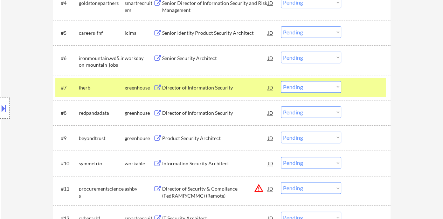
click at [185, 87] on div "Director of Information Security" at bounding box center [215, 87] width 106 height 7
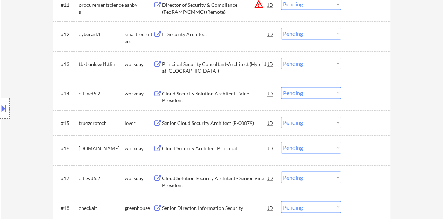
scroll to position [533, 0]
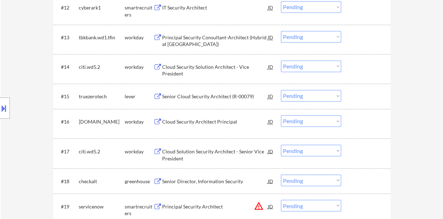
click at [207, 96] on div "Senior Cloud Security Architect (R-00079)" at bounding box center [215, 96] width 106 height 7
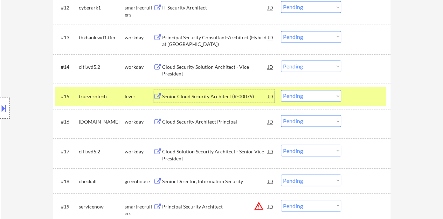
click at [310, 93] on select "Choose an option... Pending Applied Excluded (Questions) Excluded (Expired) Exc…" at bounding box center [311, 96] width 60 height 12
click at [281, 90] on select "Choose an option... Pending Applied Excluded (Questions) Excluded (Expired) Exc…" at bounding box center [311, 96] width 60 height 12
select select ""pending""
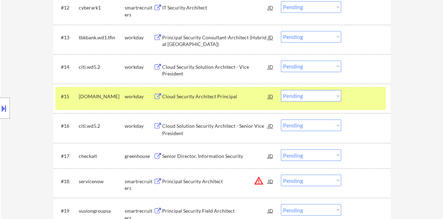
click at [347, 95] on div "#15 [DOMAIN_NAME] workday Cloud Security Architect Principal JD warning_amber C…" at bounding box center [220, 98] width 331 height 23
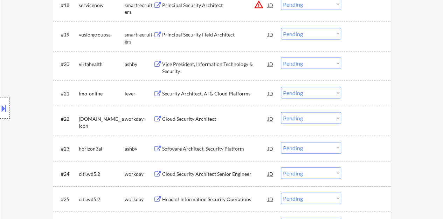
scroll to position [744, 0]
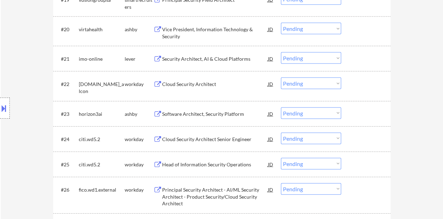
click at [183, 84] on div "Cloud Security Architect" at bounding box center [215, 84] width 106 height 7
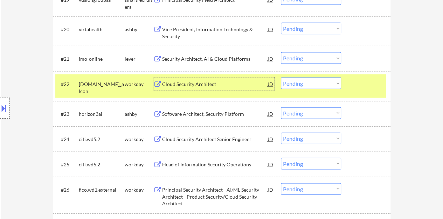
click at [297, 82] on select "Choose an option... Pending Applied Excluded (Questions) Excluded (Expired) Exc…" at bounding box center [311, 83] width 60 height 12
click at [298, 84] on select "Choose an option... Pending Applied Excluded (Questions) Excluded (Expired) Exc…" at bounding box center [311, 83] width 60 height 12
click at [281, 77] on select "Choose an option... Pending Applied Excluded (Questions) Excluded (Expired) Exc…" at bounding box center [311, 83] width 60 height 12
select select ""pending""
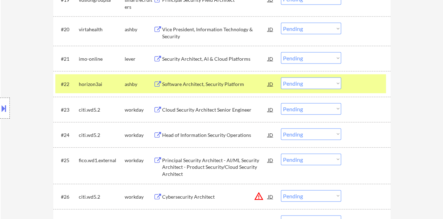
click at [368, 89] on div at bounding box center [366, 83] width 31 height 13
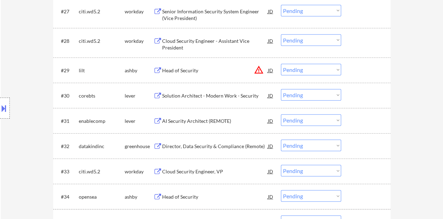
scroll to position [989, 0]
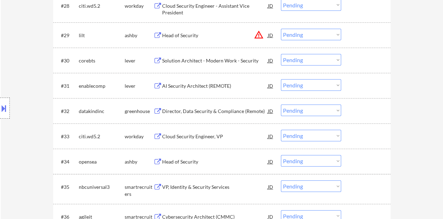
click at [197, 84] on div "AI Security Architect (REMOTE)" at bounding box center [215, 85] width 106 height 7
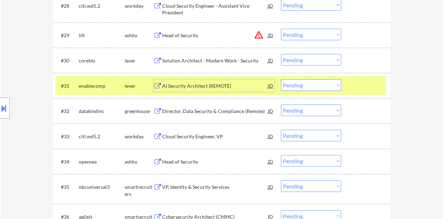
click at [319, 83] on select "Choose an option... Pending Applied Excluded (Questions) Excluded (Expired) Exc…" at bounding box center [311, 85] width 60 height 12
click at [281, 79] on select "Choose an option... Pending Applied Excluded (Questions) Excluded (Expired) Exc…" at bounding box center [311, 85] width 60 height 12
select select ""pending""
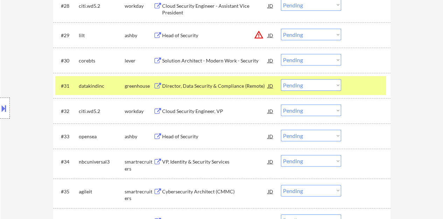
click at [362, 90] on div at bounding box center [366, 85] width 31 height 13
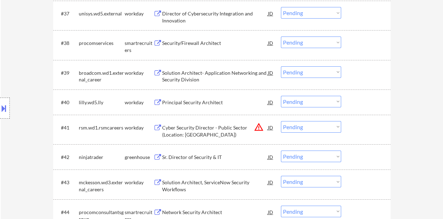
scroll to position [1234, 0]
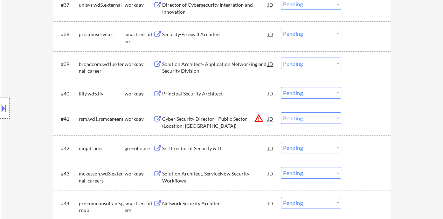
click at [198, 94] on div "Principal Security Architect" at bounding box center [215, 93] width 106 height 7
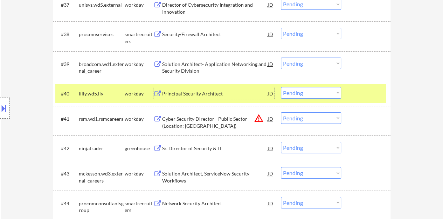
click at [308, 96] on select "Choose an option... Pending Applied Excluded (Questions) Excluded (Expired) Exc…" at bounding box center [311, 93] width 60 height 12
click at [281, 87] on select "Choose an option... Pending Applied Excluded (Questions) Excluded (Expired) Exc…" at bounding box center [311, 93] width 60 height 12
select select ""pending""
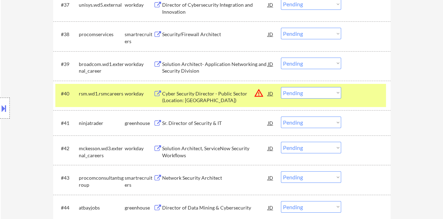
click at [357, 96] on div at bounding box center [366, 93] width 31 height 13
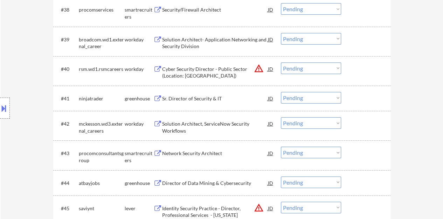
scroll to position [1269, 0]
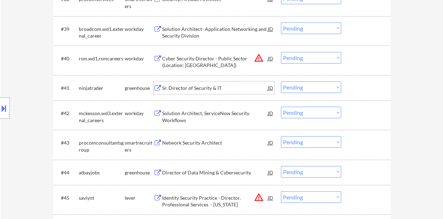
click at [175, 86] on div "Sr. Director of Security & IT" at bounding box center [215, 87] width 106 height 7
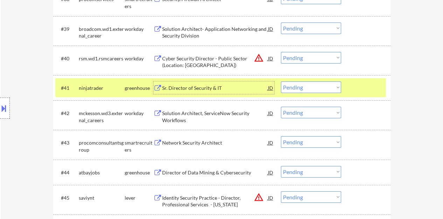
click at [355, 84] on div at bounding box center [366, 87] width 31 height 13
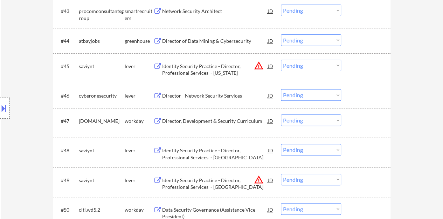
scroll to position [1409, 0]
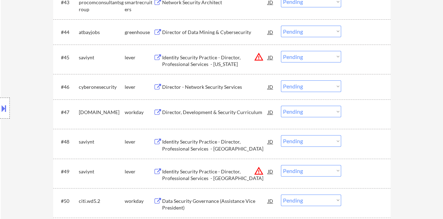
click at [199, 90] on div "Director - Network Security Services" at bounding box center [215, 86] width 106 height 13
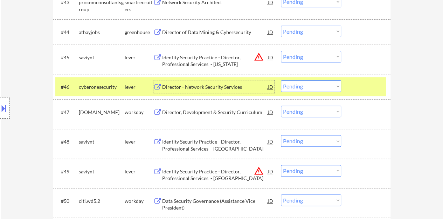
click at [5, 110] on button at bounding box center [4, 108] width 8 height 12
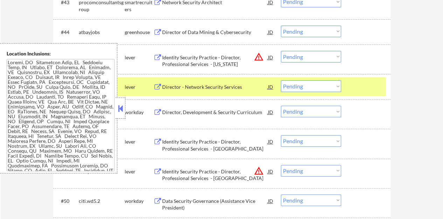
scroll to position [1589, 0]
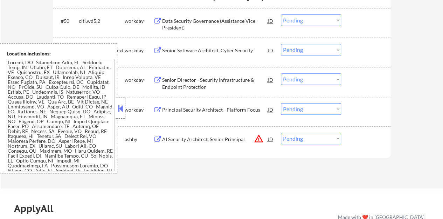
click at [121, 109] on button at bounding box center [121, 108] width 8 height 11
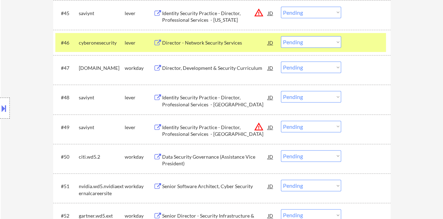
scroll to position [1414, 0]
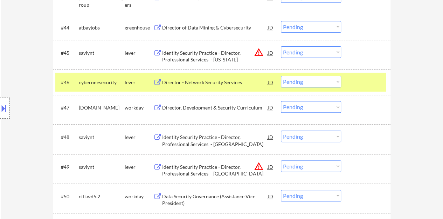
click at [378, 86] on div at bounding box center [366, 82] width 31 height 13
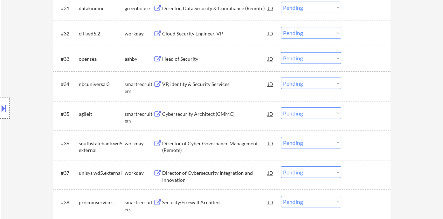
scroll to position [1063, 0]
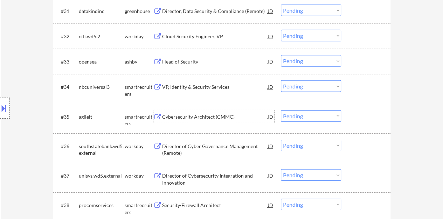
click at [209, 114] on div "Cybersecurity Architect (CMMC)" at bounding box center [215, 116] width 106 height 7
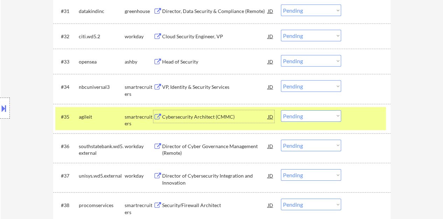
click at [328, 113] on select "Choose an option... Pending Applied Excluded (Questions) Excluded (Expired) Exc…" at bounding box center [311, 116] width 60 height 12
click at [281, 110] on select "Choose an option... Pending Applied Excluded (Questions) Excluded (Expired) Exc…" at bounding box center [311, 116] width 60 height 12
select select ""pending""
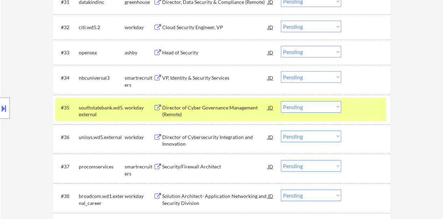
scroll to position [1098, 0]
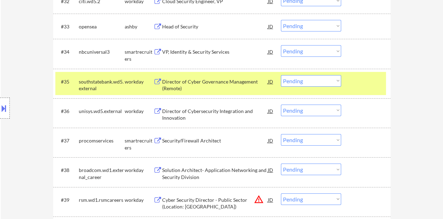
drag, startPoint x: 380, startPoint y: 82, endPoint x: 374, endPoint y: 84, distance: 5.9
click at [380, 82] on div at bounding box center [366, 81] width 31 height 13
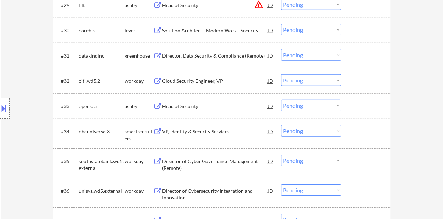
scroll to position [1028, 0]
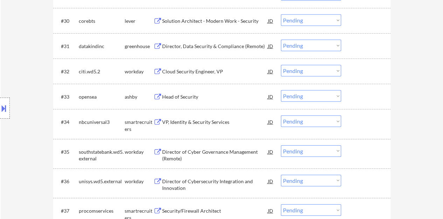
click at [207, 69] on div "Cloud Security Engineer, VP" at bounding box center [215, 71] width 106 height 7
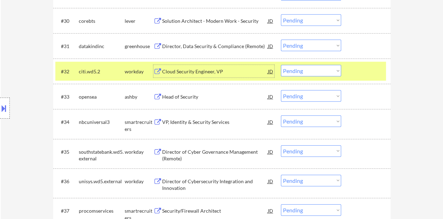
click at [370, 69] on div at bounding box center [366, 71] width 31 height 13
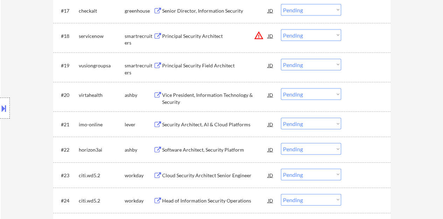
scroll to position [713, 0]
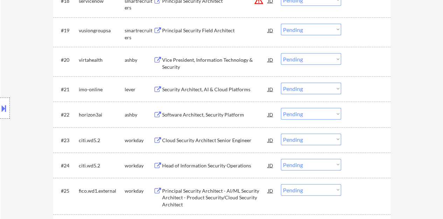
click at [235, 90] on div "Security Architect, AI & Cloud Platforms" at bounding box center [215, 89] width 106 height 7
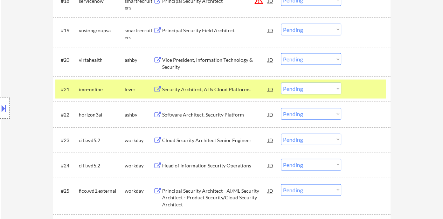
click at [11, 106] on div "Location Inclusions:" at bounding box center [62, 108] width 125 height 130
click at [7, 105] on button at bounding box center [4, 108] width 8 height 12
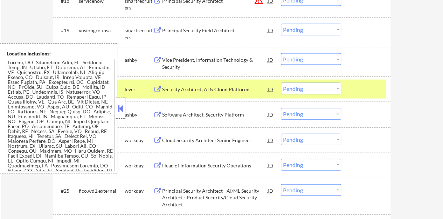
scroll to position [141, 0]
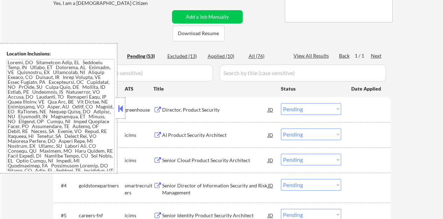
click at [126, 105] on div "greenhouse" at bounding box center [139, 109] width 29 height 13
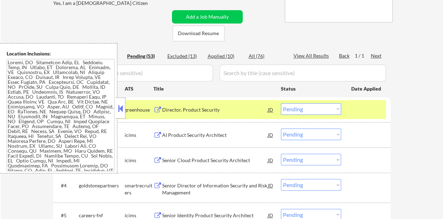
click at [366, 113] on div at bounding box center [366, 109] width 31 height 13
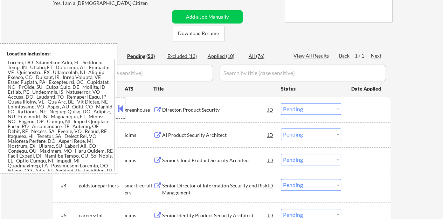
click at [118, 111] on button at bounding box center [121, 108] width 8 height 11
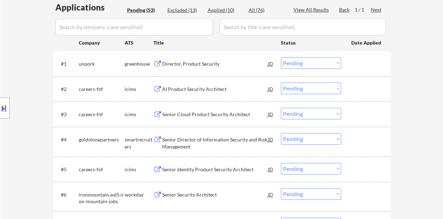
scroll to position [176, 0]
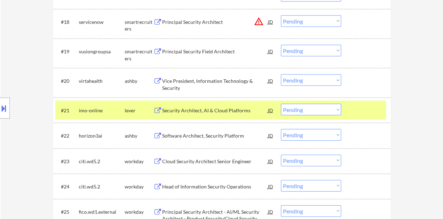
scroll to position [702, 0]
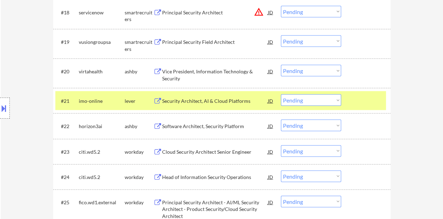
click at [301, 100] on select "Choose an option... Pending Applied Excluded (Questions) Excluded (Expired) Exc…" at bounding box center [311, 100] width 60 height 12
click at [281, 94] on select "Choose an option... Pending Applied Excluded (Questions) Excluded (Expired) Exc…" at bounding box center [311, 100] width 60 height 12
select select ""pending""
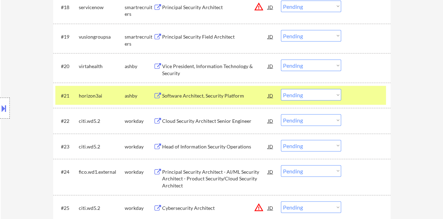
scroll to position [737, 0]
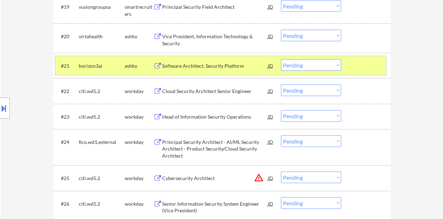
click at [360, 66] on div at bounding box center [366, 65] width 31 height 13
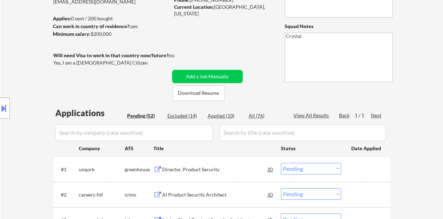
scroll to position [105, 0]
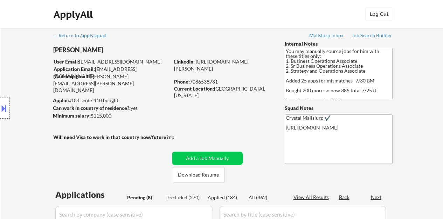
select select ""pending""
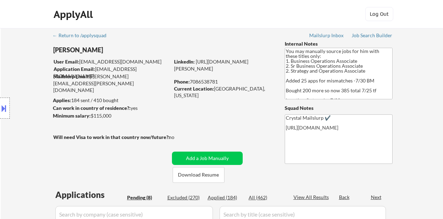
select select ""pending""
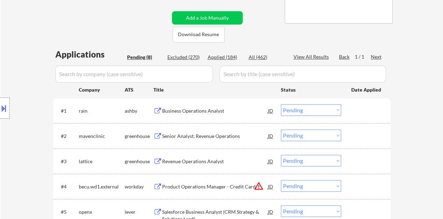
scroll to position [175, 0]
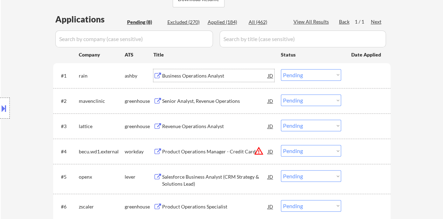
click at [178, 75] on div "Business Operations Analyst" at bounding box center [215, 75] width 106 height 7
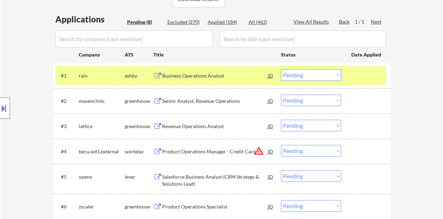
click at [5, 101] on div at bounding box center [5, 107] width 10 height 21
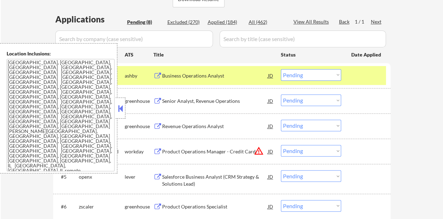
click at [120, 106] on button at bounding box center [121, 108] width 8 height 11
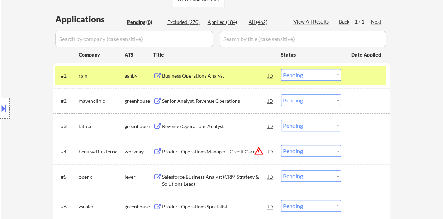
click at [313, 75] on select "Choose an option... Pending Applied Excluded (Questions) Excluded (Expired) Exc…" at bounding box center [311, 75] width 60 height 12
click at [281, 69] on select "Choose an option... Pending Applied Excluded (Questions) Excluded (Expired) Exc…" at bounding box center [311, 75] width 60 height 12
select select ""pending""
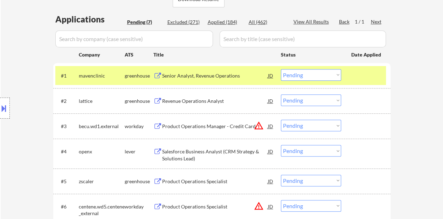
click at [383, 75] on div "#1 mavenclinic greenhouse Senior Analyst, Revenue Operations JD Choose an optio…" at bounding box center [220, 75] width 331 height 19
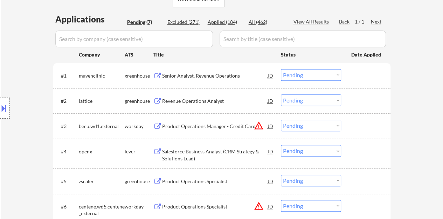
click at [207, 99] on div "Revenue Operations Analyst" at bounding box center [215, 100] width 106 height 7
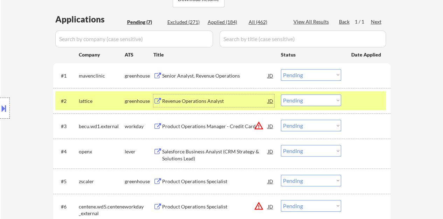
click at [363, 94] on div "#2 lattice greenhouse Revenue Operations Analyst JD Choose an option... Pending…" at bounding box center [220, 100] width 331 height 19
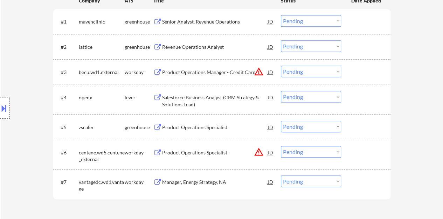
scroll to position [245, 0]
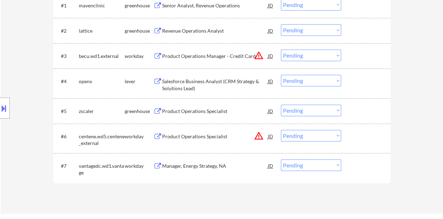
click at [206, 112] on div "Product Operations Specialist" at bounding box center [215, 111] width 106 height 7
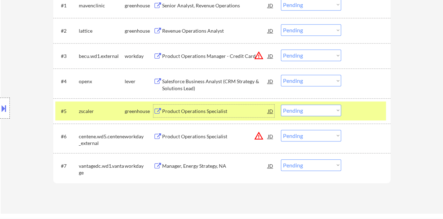
click at [309, 108] on select "Choose an option... Pending Applied Excluded (Questions) Excluded (Expired) Exc…" at bounding box center [311, 110] width 60 height 12
click at [281, 104] on select "Choose an option... Pending Applied Excluded (Questions) Excluded (Expired) Exc…" at bounding box center [311, 110] width 60 height 12
select select ""pending""
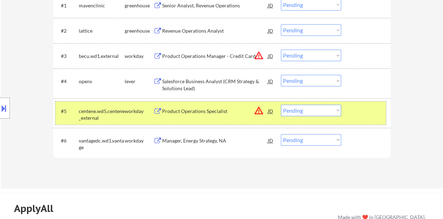
click at [370, 112] on div at bounding box center [366, 110] width 31 height 13
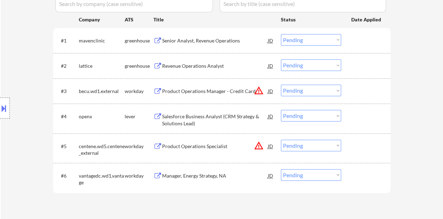
scroll to position [175, 0]
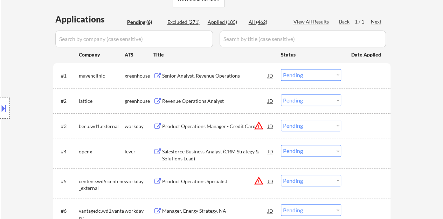
click at [218, 81] on div "Senior Analyst, Revenue Operations" at bounding box center [215, 75] width 106 height 13
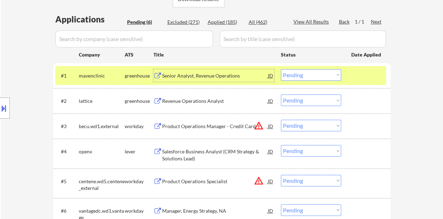
click at [308, 73] on select "Choose an option... Pending Applied Excluded (Questions) Excluded (Expired) Exc…" at bounding box center [311, 75] width 60 height 12
click at [281, 69] on select "Choose an option... Pending Applied Excluded (Questions) Excluded (Expired) Exc…" at bounding box center [311, 75] width 60 height 12
select select ""pending""
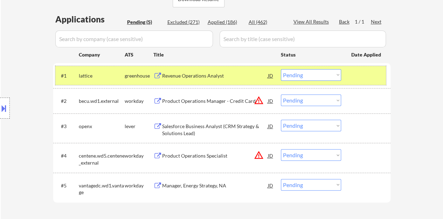
click at [351, 75] on div "#1 lattice greenhouse Revenue Operations Analyst JD Choose an option... Pending…" at bounding box center [220, 75] width 331 height 19
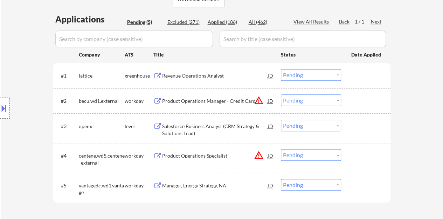
scroll to position [210, 0]
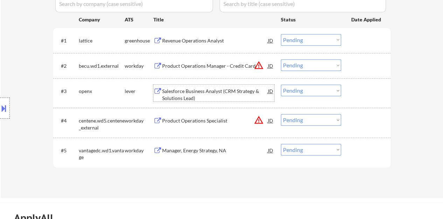
click at [216, 93] on div "Salesforce Business Analyst (CRM Strategy & Solutions Lead)" at bounding box center [215, 95] width 106 height 14
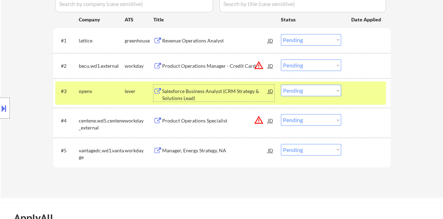
click at [306, 93] on select "Choose an option... Pending Applied Excluded (Questions) Excluded (Expired) Exc…" at bounding box center [311, 90] width 60 height 12
click at [281, 84] on select "Choose an option... Pending Applied Excluded (Questions) Excluded (Expired) Exc…" at bounding box center [311, 90] width 60 height 12
select select ""pending""
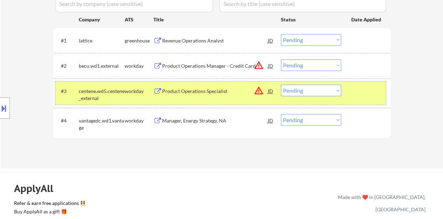
click at [370, 93] on div at bounding box center [366, 90] width 31 height 13
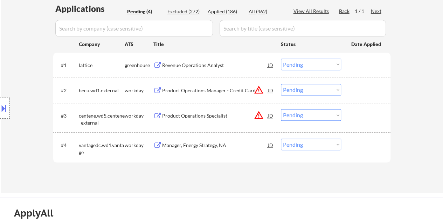
scroll to position [175, 0]
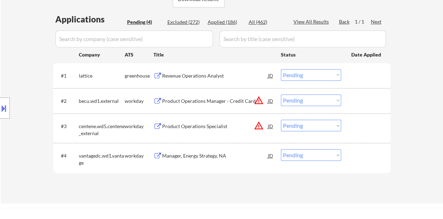
click at [207, 75] on div "Revenue Operations Analyst" at bounding box center [215, 75] width 106 height 7
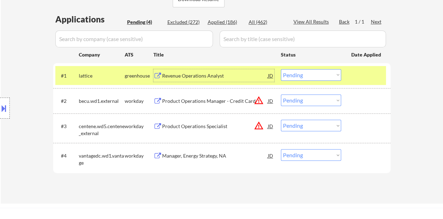
click at [354, 74] on div at bounding box center [366, 75] width 31 height 13
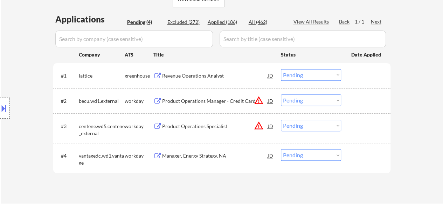
scroll to position [210, 0]
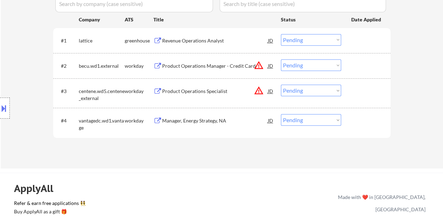
click at [212, 124] on div "Manager, Energy Strategy, NA" at bounding box center [215, 120] width 106 height 7
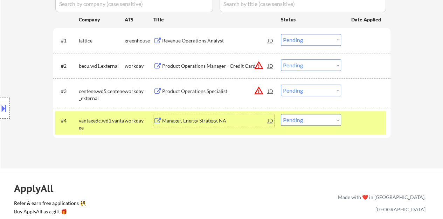
click at [302, 117] on select "Choose an option... Pending Applied Excluded (Questions) Excluded (Expired) Exc…" at bounding box center [311, 120] width 60 height 12
select select ""excluded__bad_match_""
click at [281, 114] on select "Choose an option... Pending Applied Excluded (Questions) Excluded (Expired) Exc…" at bounding box center [311, 120] width 60 height 12
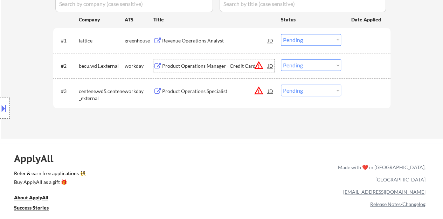
click at [209, 65] on div "Product Operations Manager - Credit Card" at bounding box center [215, 65] width 106 height 7
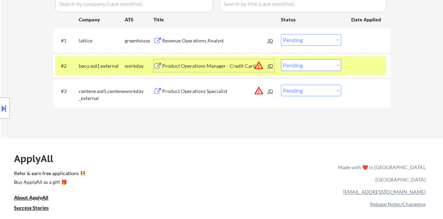
click at [327, 67] on select "Choose an option... Pending Applied Excluded (Questions) Excluded (Expired) Exc…" at bounding box center [311, 65] width 60 height 12
click at [281, 59] on select "Choose an option... Pending Applied Excluded (Questions) Excluded (Expired) Exc…" at bounding box center [311, 65] width 60 height 12
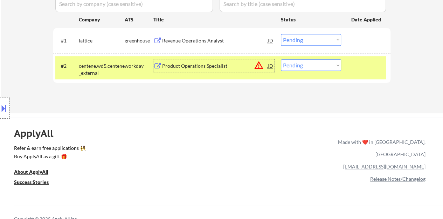
click at [211, 69] on div "Product Operations Specialist" at bounding box center [215, 65] width 106 height 7
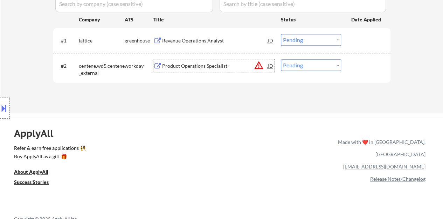
click at [351, 73] on div "#2 centene.wd5.centene_external workday Product Operations Specialist JD warnin…" at bounding box center [220, 67] width 331 height 23
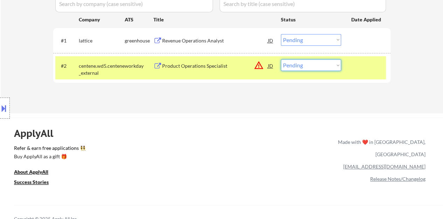
click at [323, 62] on select "Choose an option... Pending Applied Excluded (Questions) Excluded (Expired) Exc…" at bounding box center [311, 65] width 60 height 12
select select ""excluded__expired_""
click at [281, 59] on select "Choose an option... Pending Applied Excluded (Questions) Excluded (Expired) Exc…" at bounding box center [311, 65] width 60 height 12
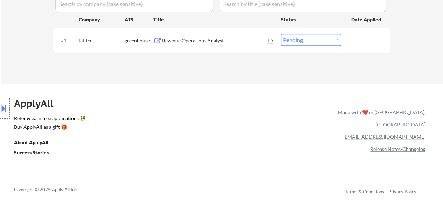
scroll to position [175, 0]
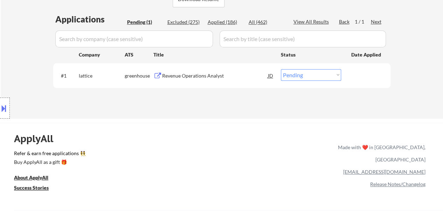
click at [171, 80] on div "Revenue Operations Analyst" at bounding box center [215, 75] width 106 height 13
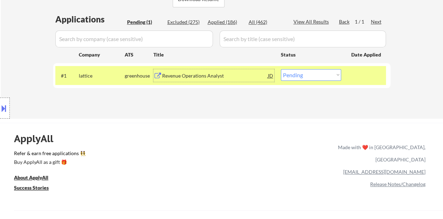
click at [298, 73] on select "Choose an option... Pending Applied Excluded (Questions) Excluded (Expired) Exc…" at bounding box center [311, 75] width 60 height 12
select select ""excluded""
click at [281, 69] on select "Choose an option... Pending Applied Excluded (Questions) Excluded (Expired) Exc…" at bounding box center [311, 75] width 60 height 12
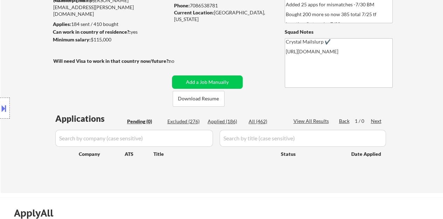
scroll to position [70, 0]
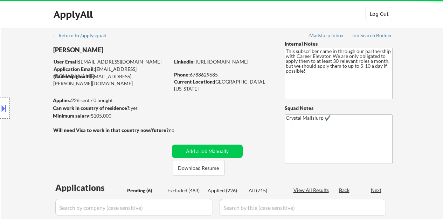
select select ""pending""
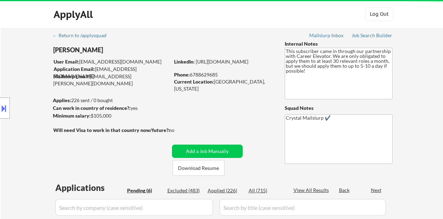
select select ""pending""
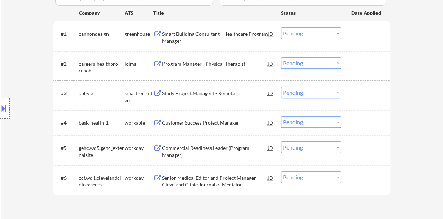
scroll to position [210, 0]
click at [212, 93] on div "Study Project Manager I - Remote" at bounding box center [215, 92] width 106 height 7
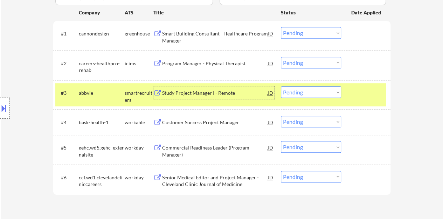
click at [293, 94] on select "Choose an option... Pending Applied Excluded (Questions) Excluded (Expired) Exc…" at bounding box center [311, 92] width 60 height 12
click at [281, 86] on select "Choose an option... Pending Applied Excluded (Questions) Excluded (Expired) Exc…" at bounding box center [311, 92] width 60 height 12
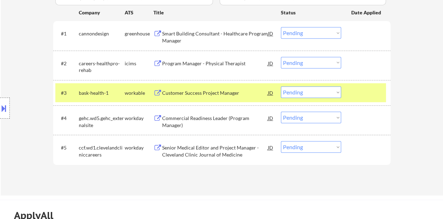
click at [222, 91] on div "Customer Success Project Manager" at bounding box center [215, 92] width 106 height 7
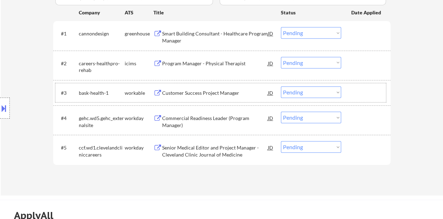
click at [359, 94] on div at bounding box center [366, 92] width 31 height 13
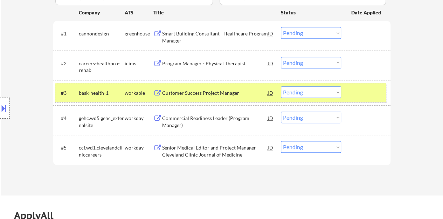
click at [291, 95] on select "Choose an option... Pending Applied Excluded (Questions) Excluded (Expired) Exc…" at bounding box center [311, 92] width 60 height 12
click at [281, 86] on select "Choose an option... Pending Applied Excluded (Questions) Excluded (Expired) Exc…" at bounding box center [311, 92] width 60 height 12
select select ""pending""
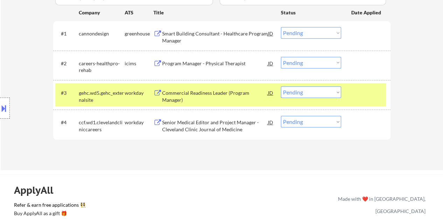
click at [373, 99] on div "#3 gehc.wd5.gehc_externalsite workday Commercial Readiness Leader (Program Mana…" at bounding box center [220, 94] width 331 height 23
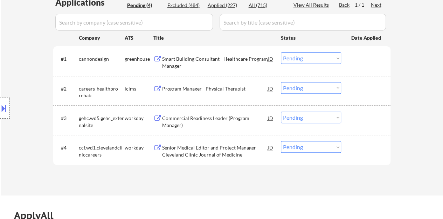
scroll to position [175, 0]
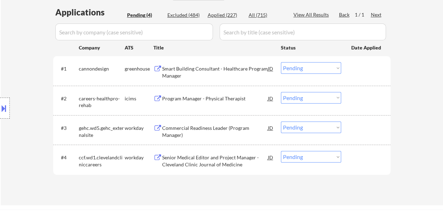
click at [202, 70] on div "Smart Building Consultant - Healthcare Program Manager" at bounding box center [215, 72] width 106 height 14
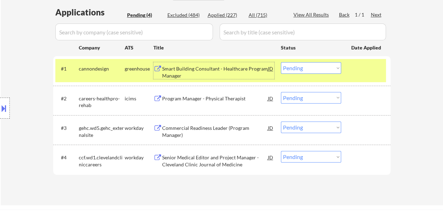
click at [310, 66] on select "Choose an option... Pending Applied Excluded (Questions) Excluded (Expired) Exc…" at bounding box center [311, 68] width 60 height 12
click at [301, 72] on select "Choose an option... Pending Applied Excluded (Questions) Excluded (Expired) Exc…" at bounding box center [311, 68] width 60 height 12
click at [281, 62] on select "Choose an option... Pending Applied Excluded (Questions) Excluded (Expired) Exc…" at bounding box center [311, 68] width 60 height 12
select select ""pending""
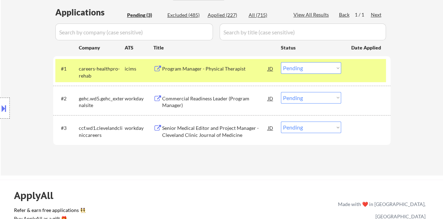
click at [363, 78] on div "#1 careers-healthpro-rehab icims Program Manager - Physical Therapist JD Choose…" at bounding box center [220, 70] width 331 height 23
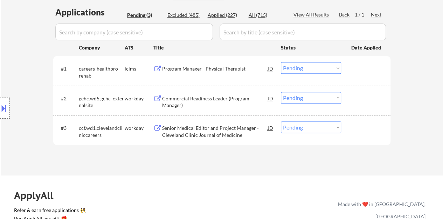
click at [228, 97] on div "Commercial Readiness Leader (Program Manager)" at bounding box center [215, 102] width 106 height 14
